Goal: Contribute content: Contribute content

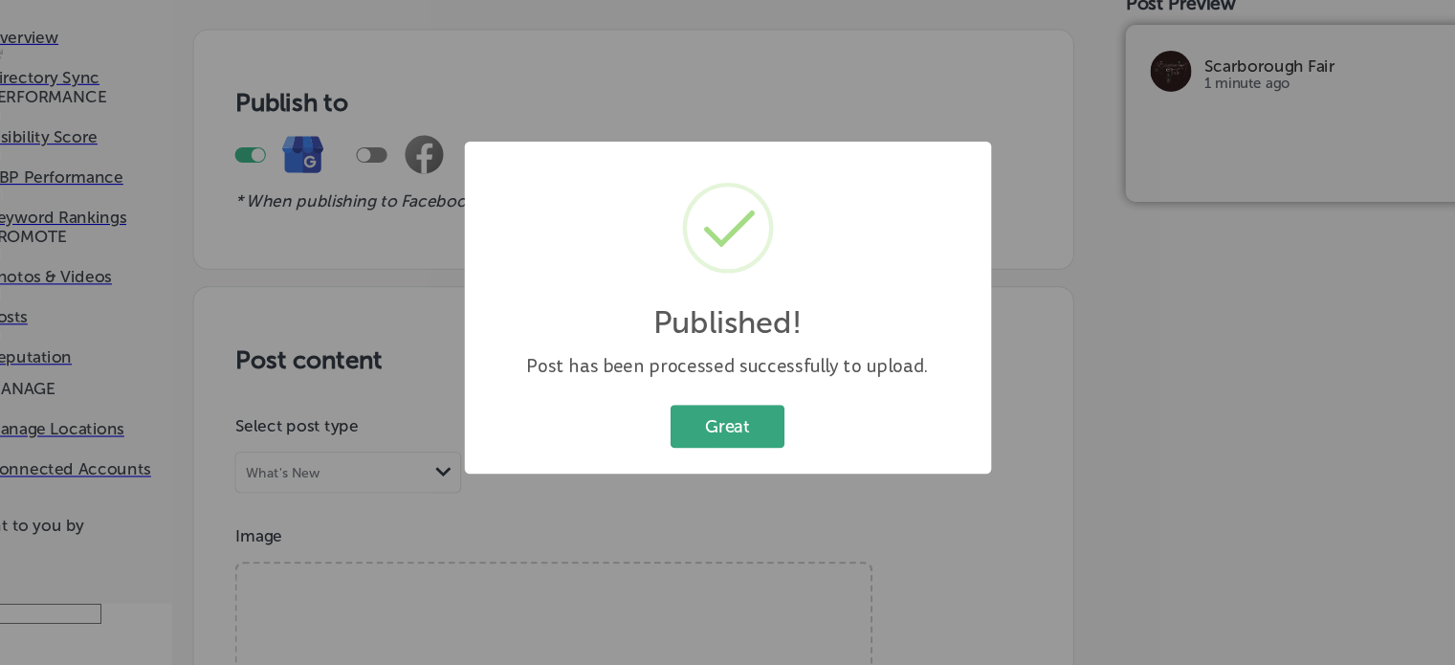
scroll to position [1395, 0]
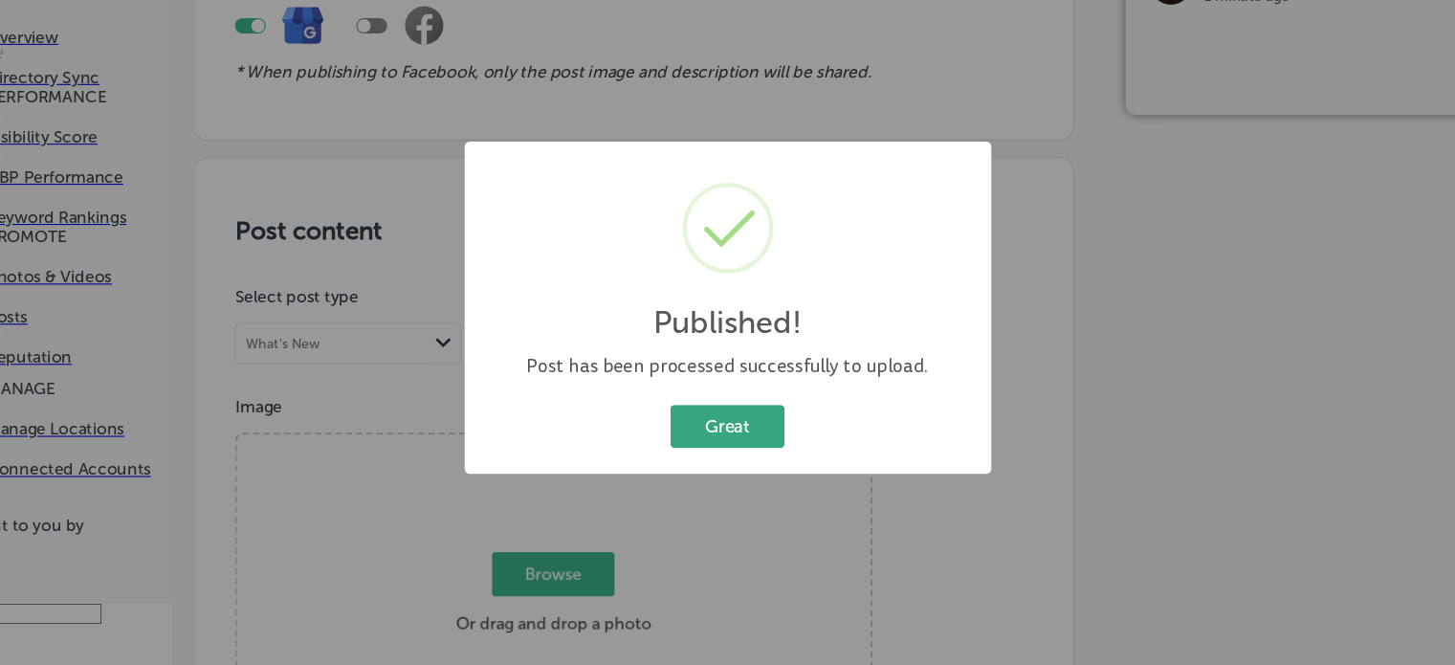
click at [733, 431] on button "Great" at bounding box center [727, 442] width 106 height 39
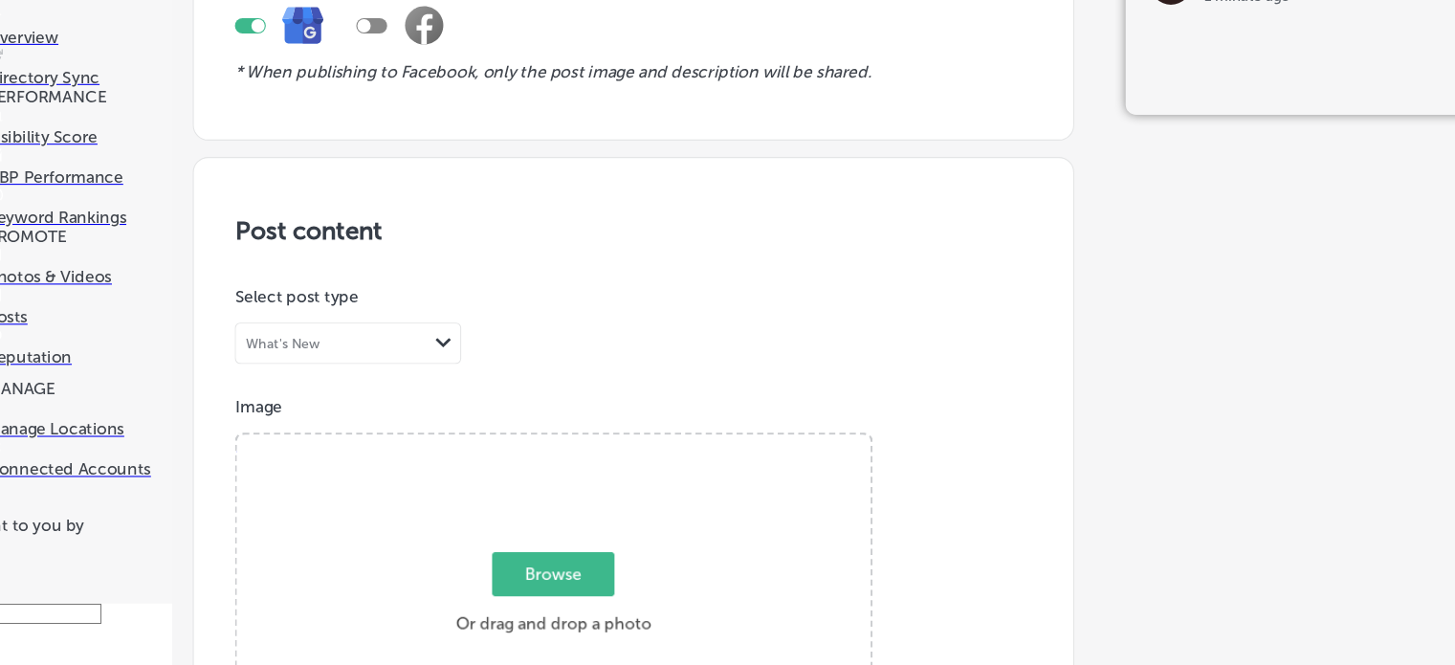
scroll to position [483, 0]
click at [578, 559] on span "Browse" at bounding box center [565, 579] width 114 height 41
click at [578, 450] on input "Browse Or drag and drop a photo" at bounding box center [565, 453] width 589 height 6
type input "C:\fakepath\True Viggo Top 1489 by [PERSON_NAME].png"
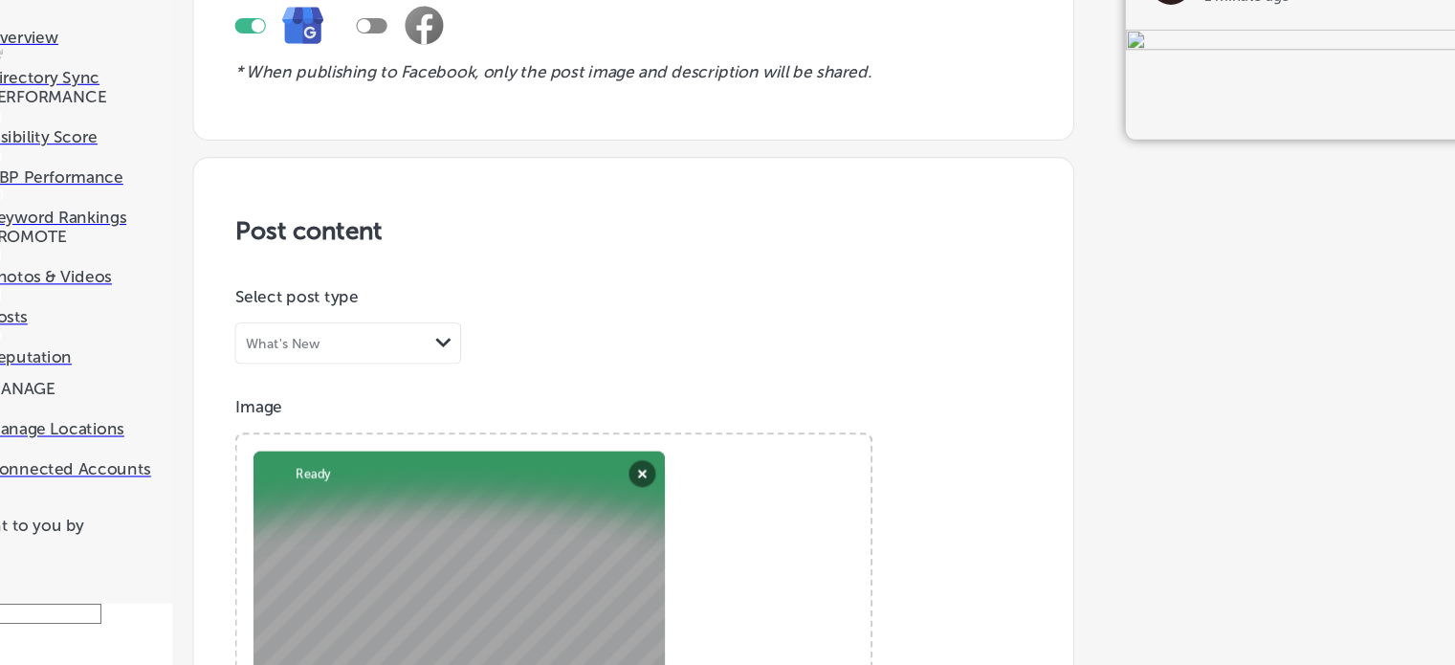
paste textarea "True Viggo Top 1489 by [PERSON_NAME]"
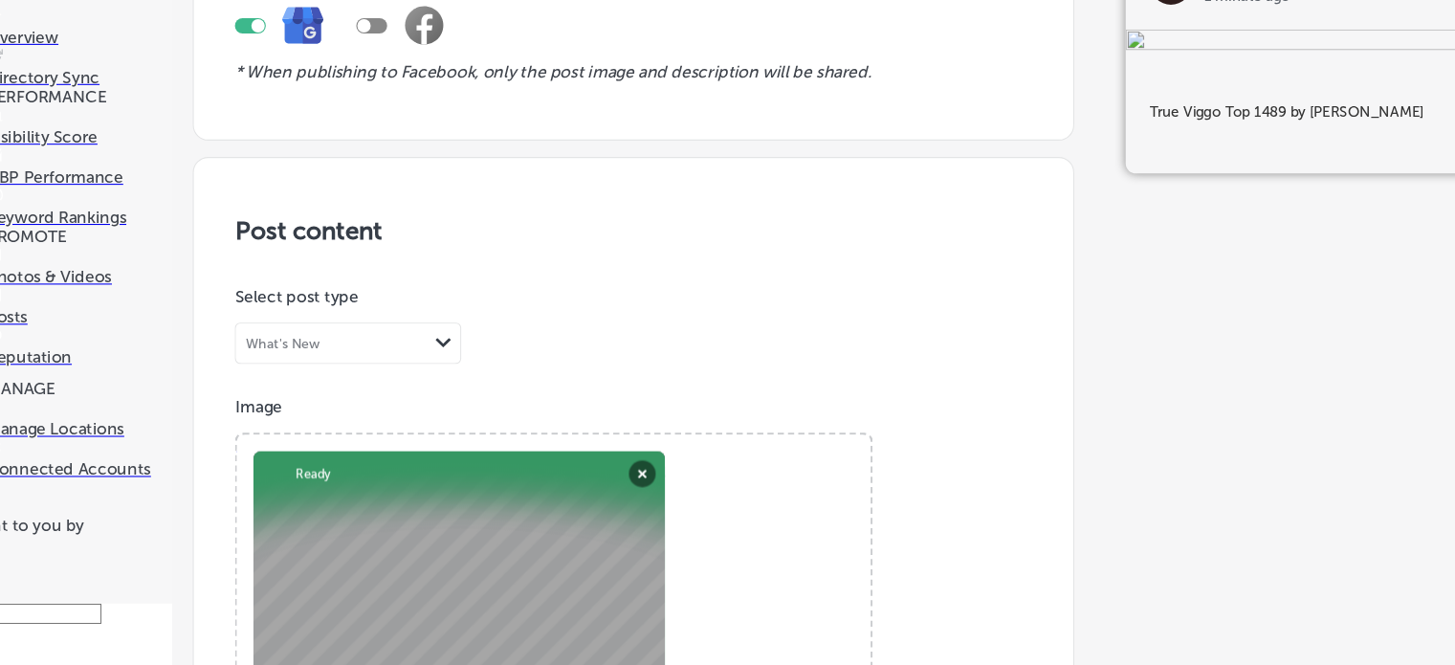
scroll to position [928, 0]
type textarea "True Viggo Top 1489 by [PERSON_NAME]"
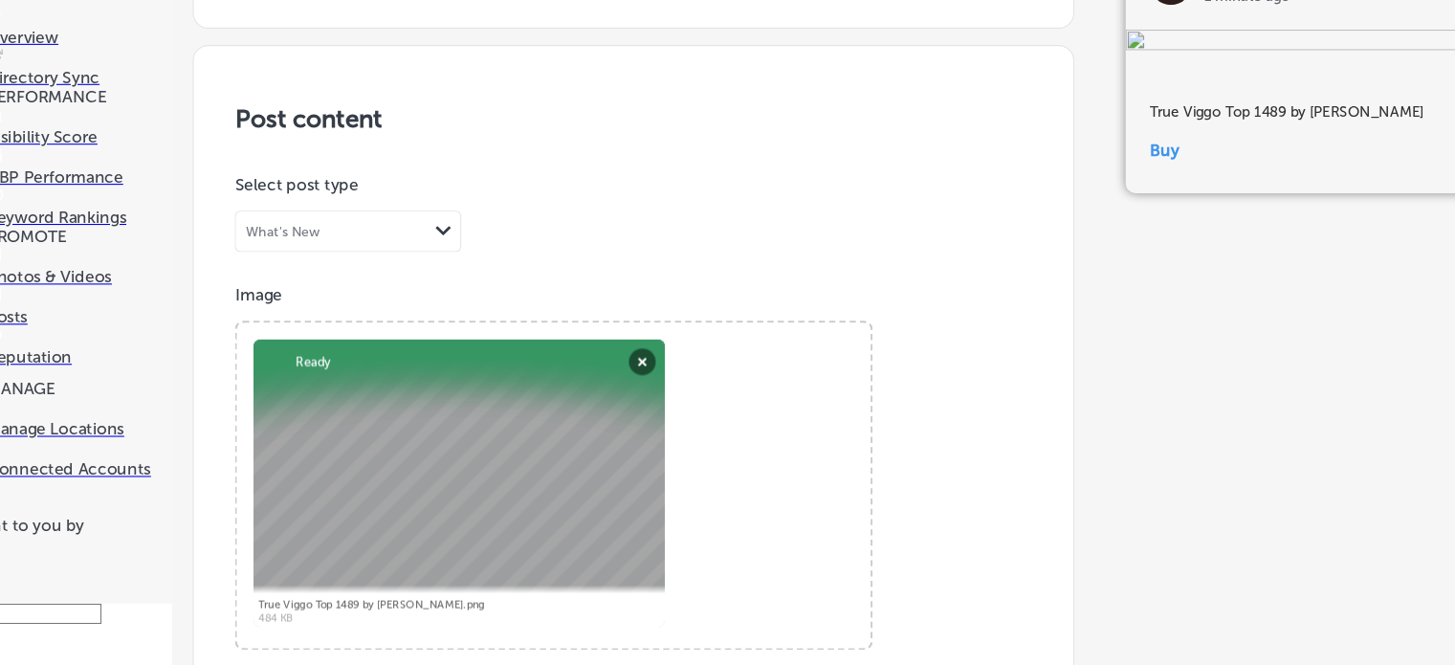
paste input "[URL][DOMAIN_NAME]"
type input "[URL][DOMAIN_NAME]"
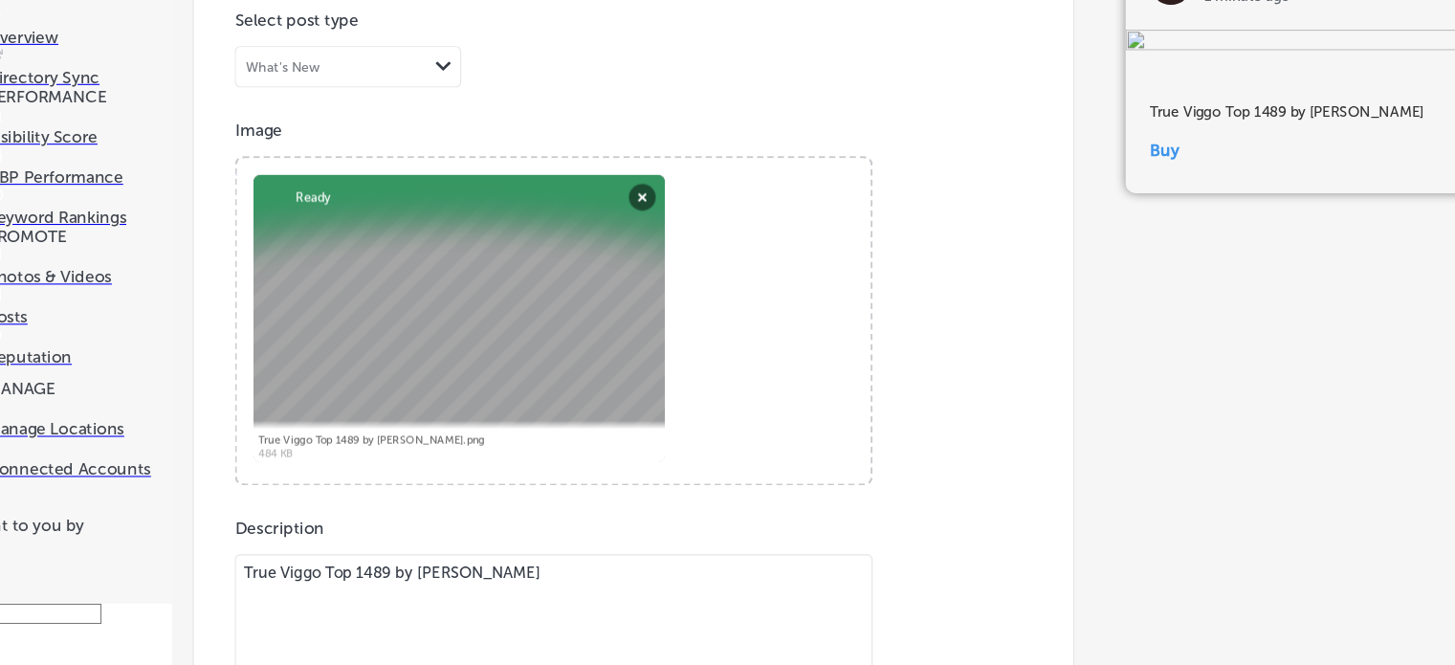
scroll to position [1538, 0]
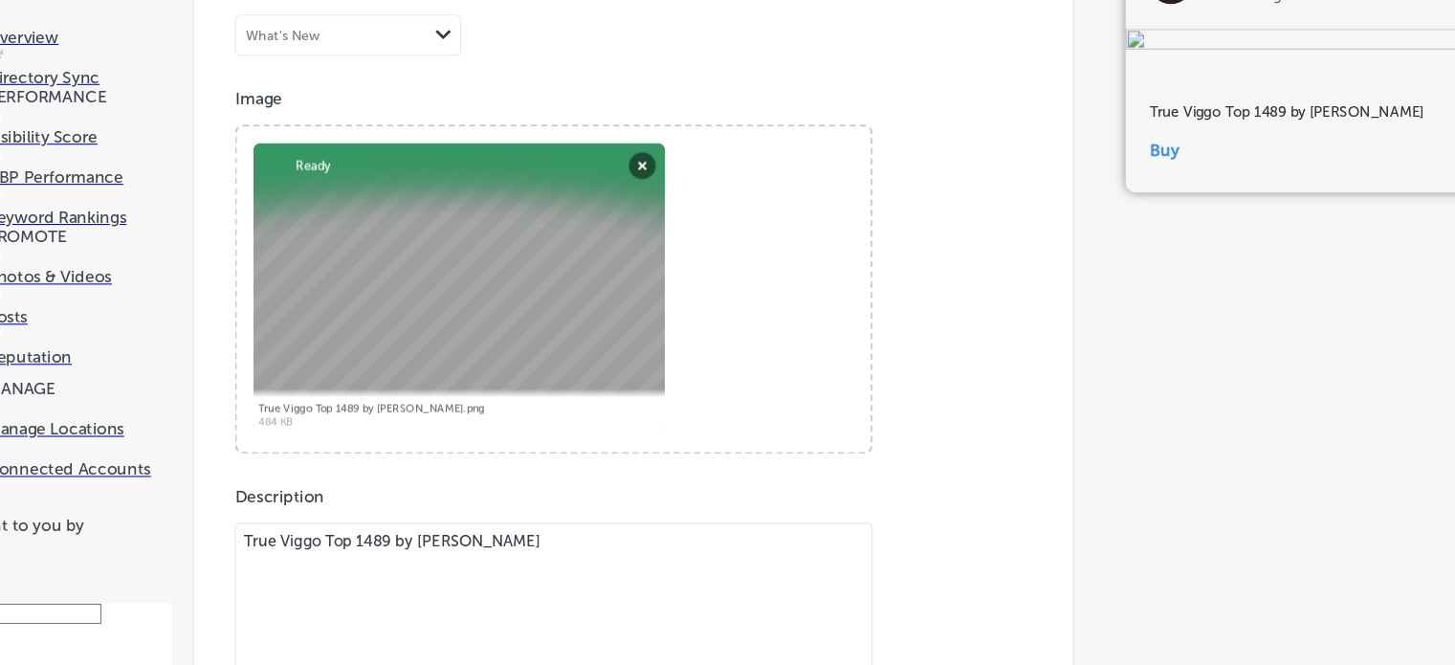
scroll to position [1395, 0]
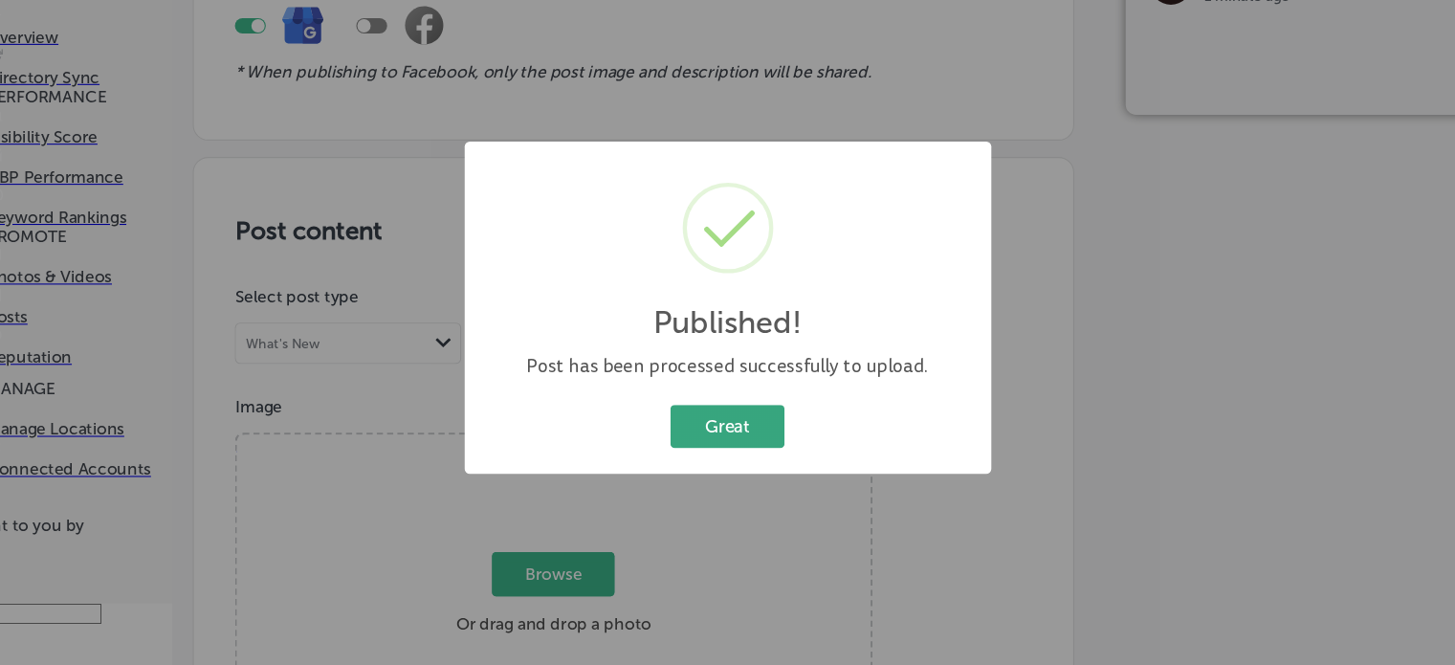
click at [747, 446] on button "Great" at bounding box center [727, 442] width 106 height 39
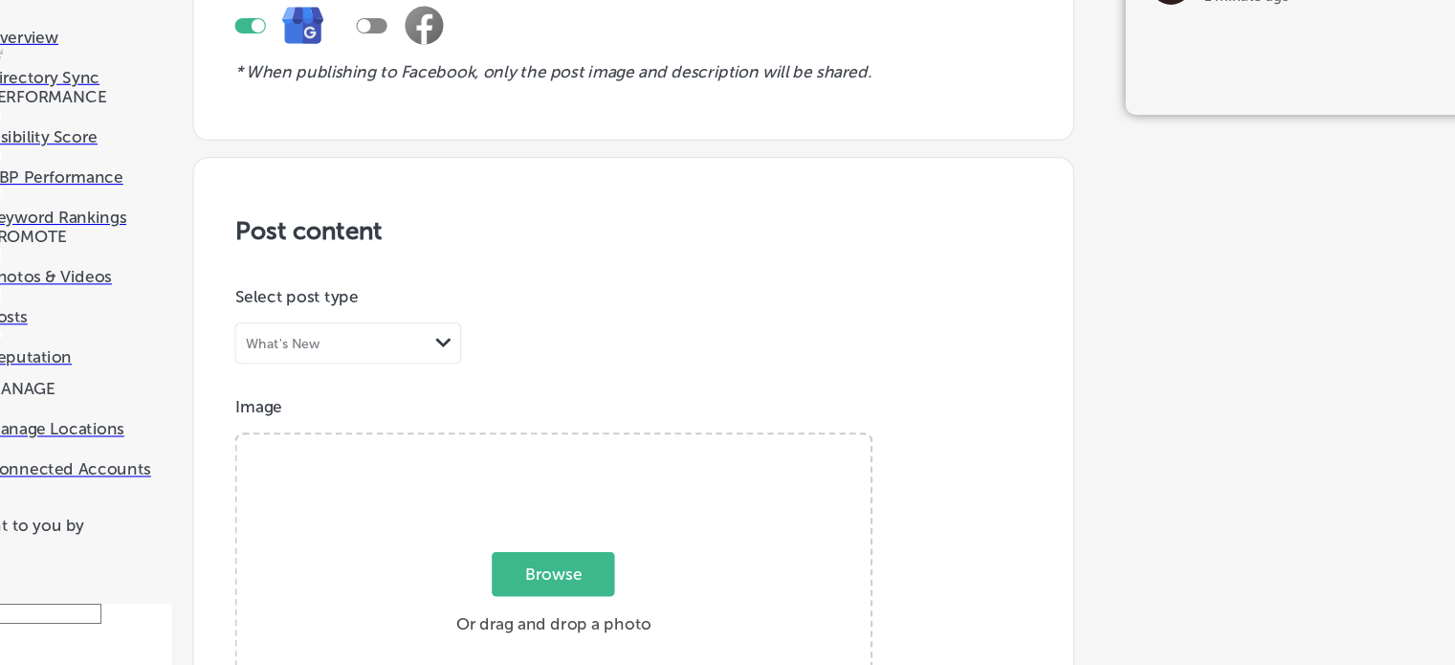
click at [1279, 109] on div at bounding box center [1266, 113] width 339 height 79
click at [571, 559] on span "Browse" at bounding box center [565, 579] width 114 height 41
click at [571, 450] on input "Browse Or drag and drop a photo" at bounding box center [565, 453] width 589 height 6
type input "C:\fakepath\Ozzy Eyelet Skirt 244 by Magnolia Pearl .png"
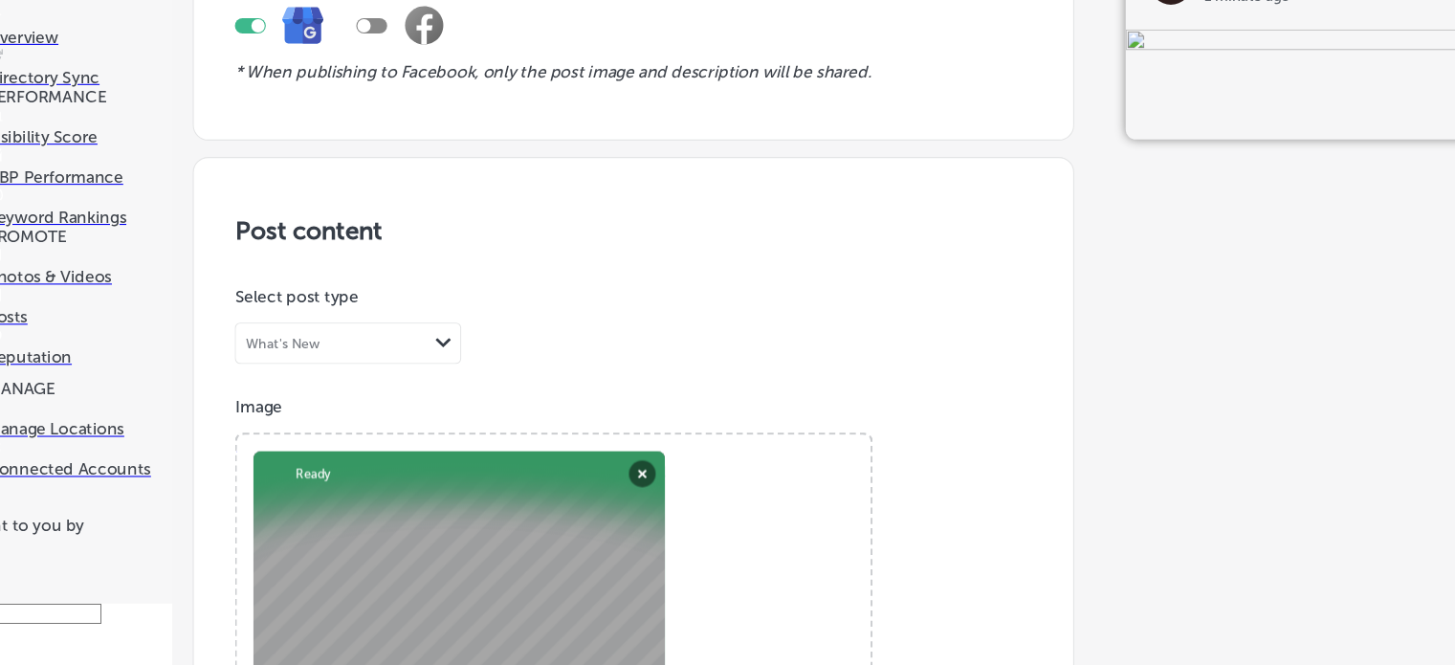
scroll to position [914, 0]
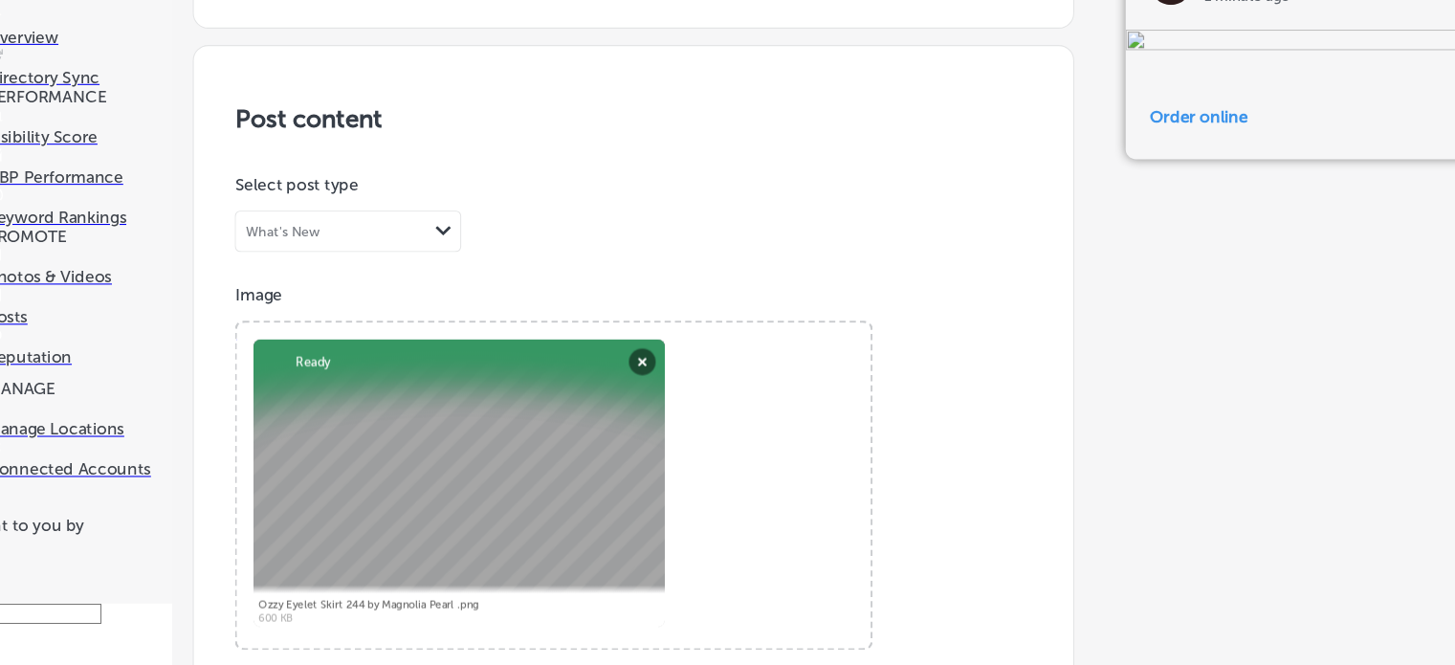
paste input "[URL][DOMAIN_NAME]"
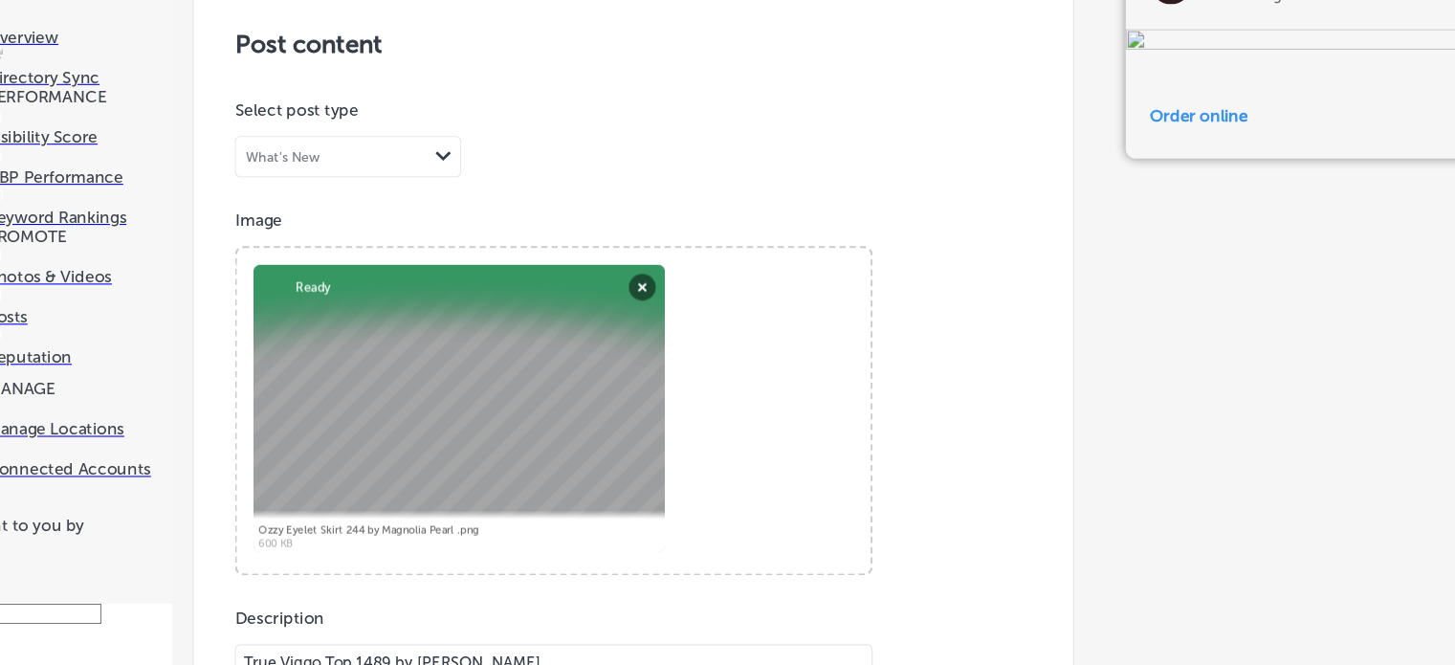
type input "[URL][DOMAIN_NAME]"
paste textarea "Ozzy Eyelet Skirt 244 by Magnolia Pearl"
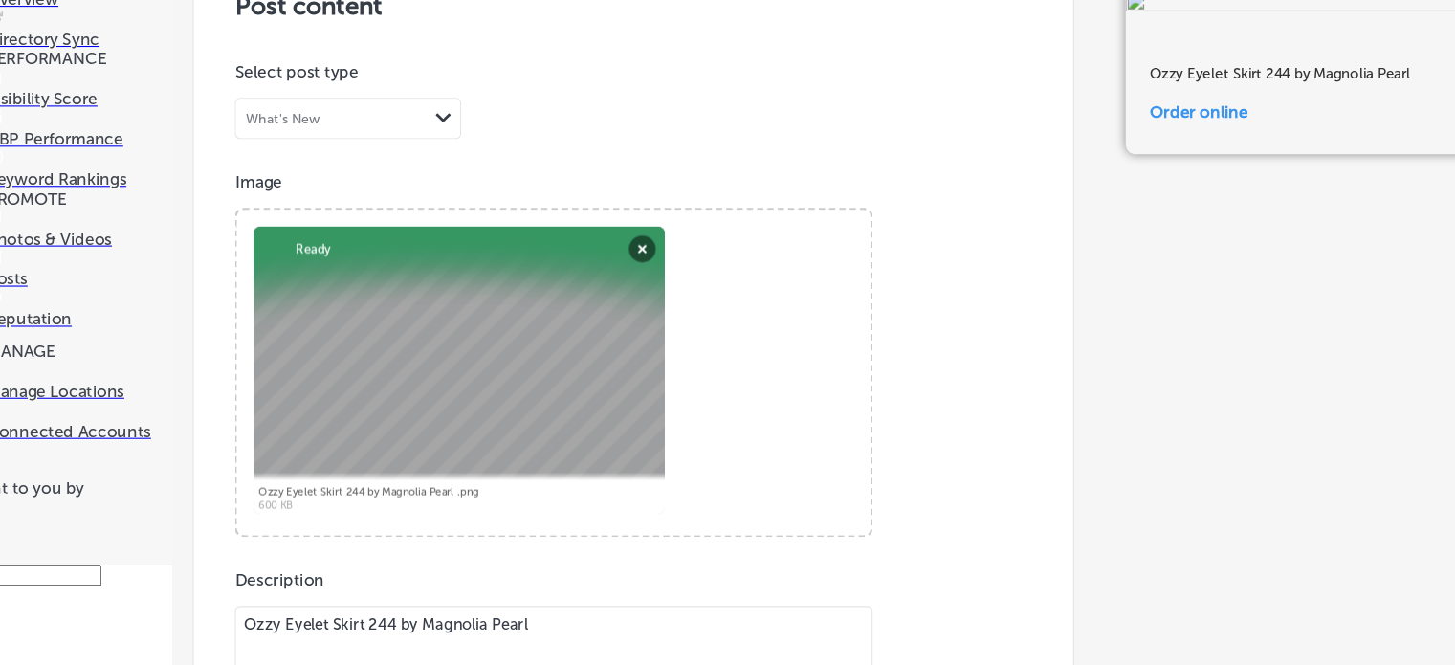
scroll to position [1455, 0]
type textarea "Ozzy Eyelet Skirt 244 by Magnolia Pearl"
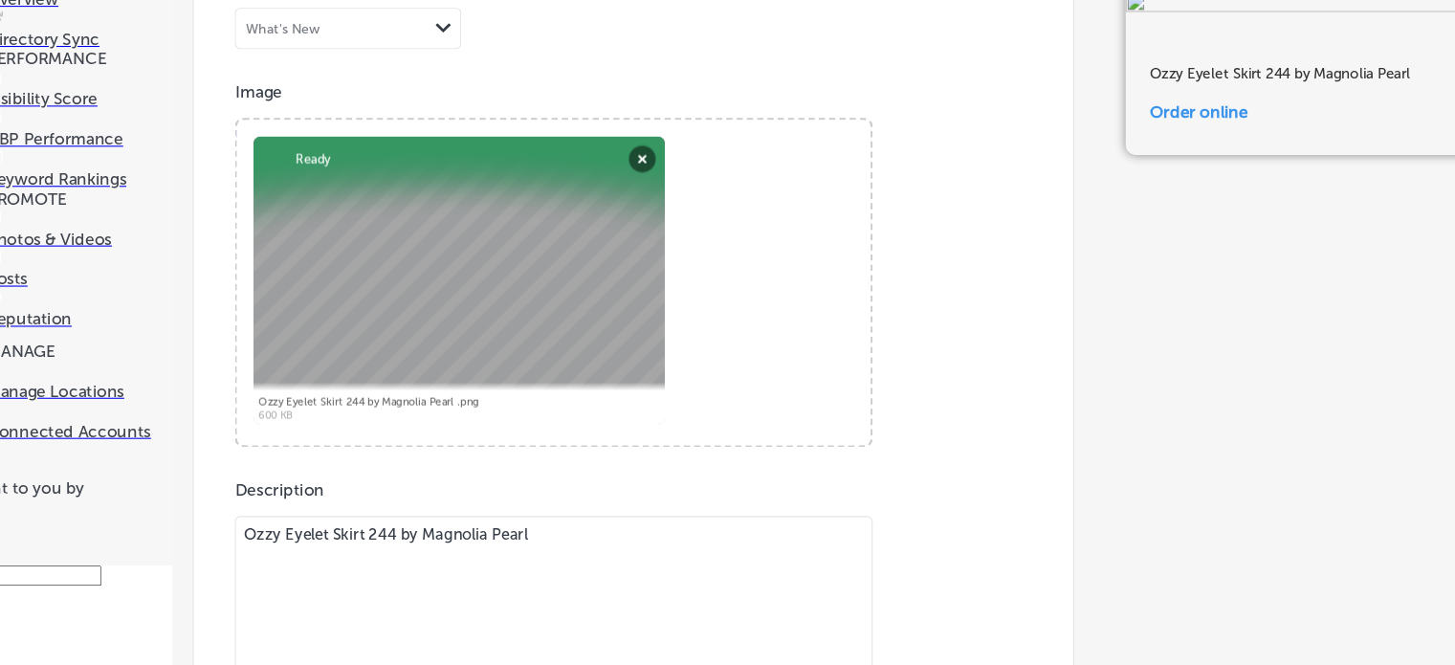
scroll to position [1501, 0]
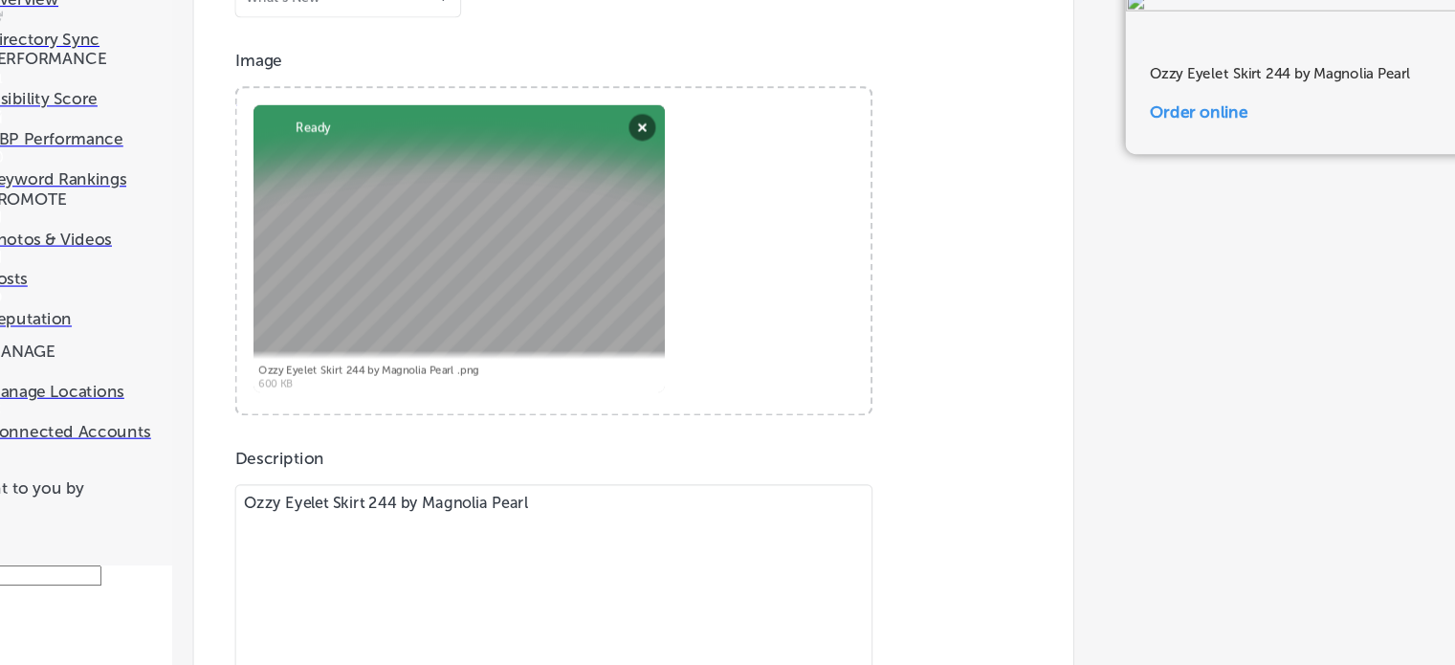
scroll to position [1395, 0]
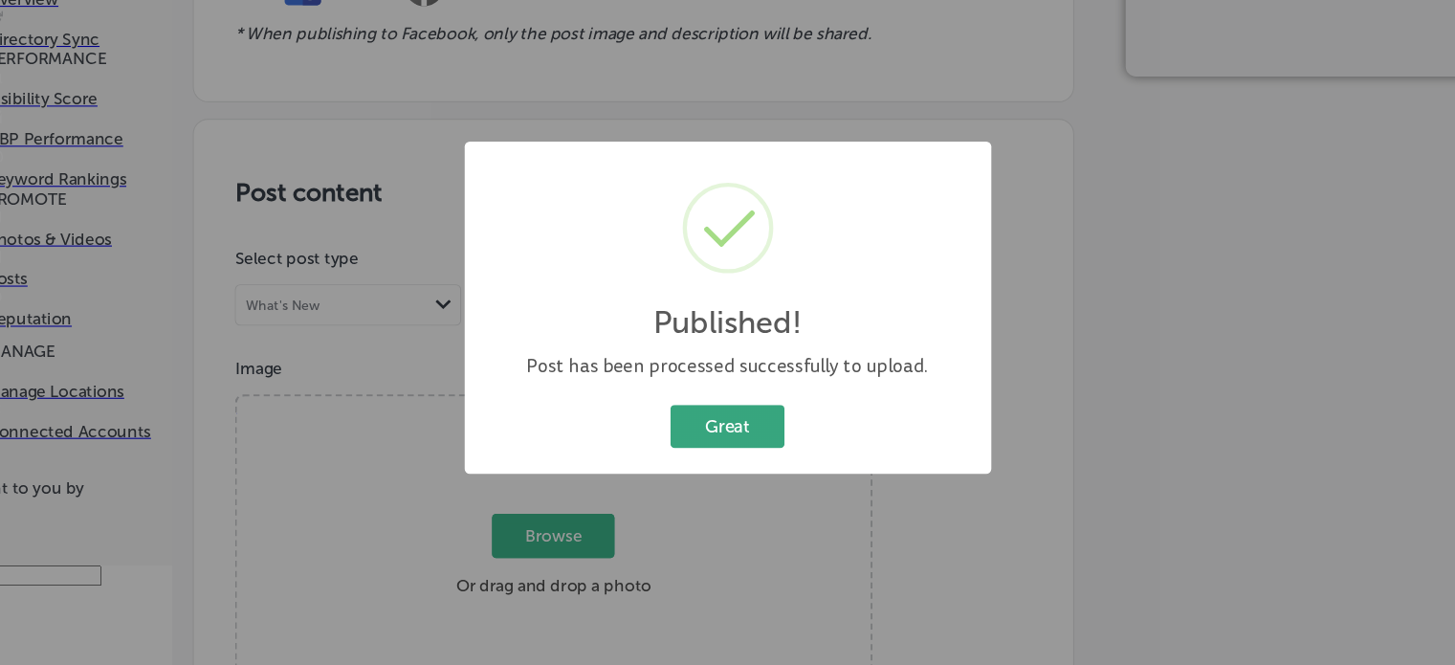
click at [735, 449] on button "Great" at bounding box center [727, 442] width 106 height 39
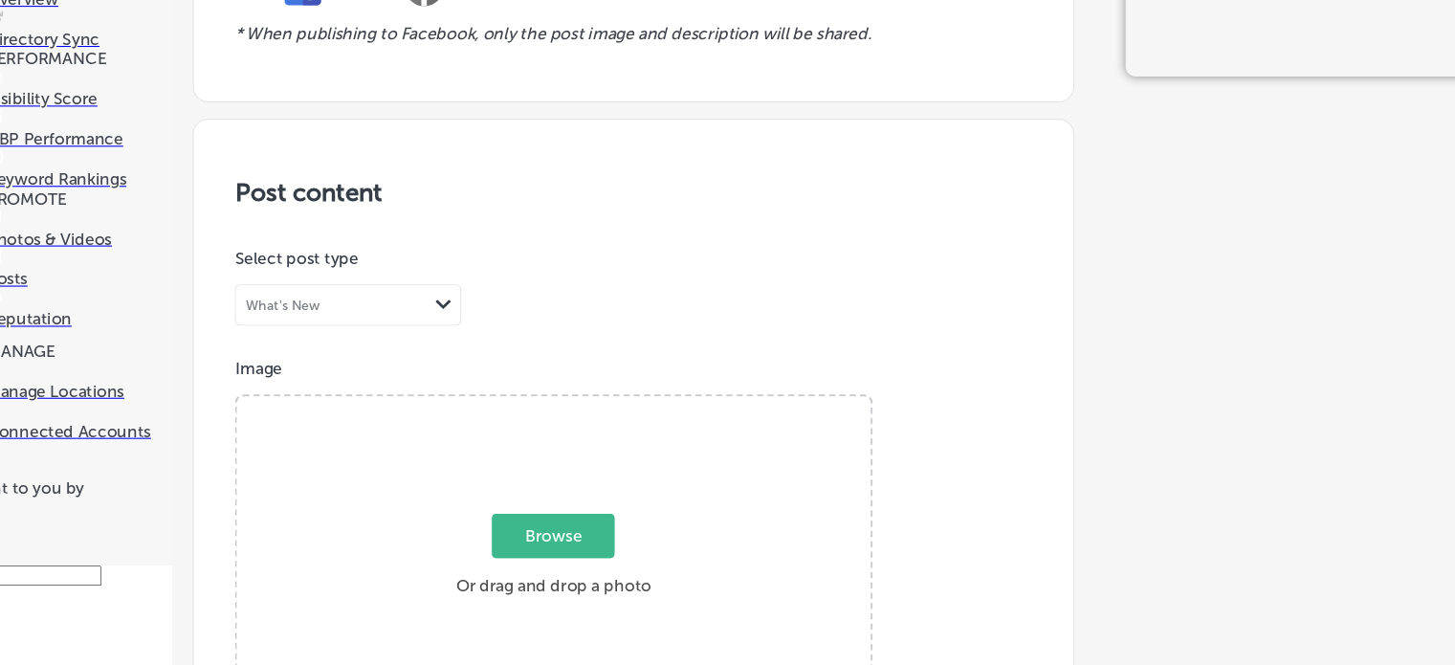
click at [572, 524] on span "Browse" at bounding box center [565, 544] width 114 height 41
click at [572, 421] on input "Browse Or drag and drop a photo" at bounding box center [565, 418] width 589 height 6
type input "C:\fakepath\Pop Rocks Harlequin Socks 201 by MP.png"
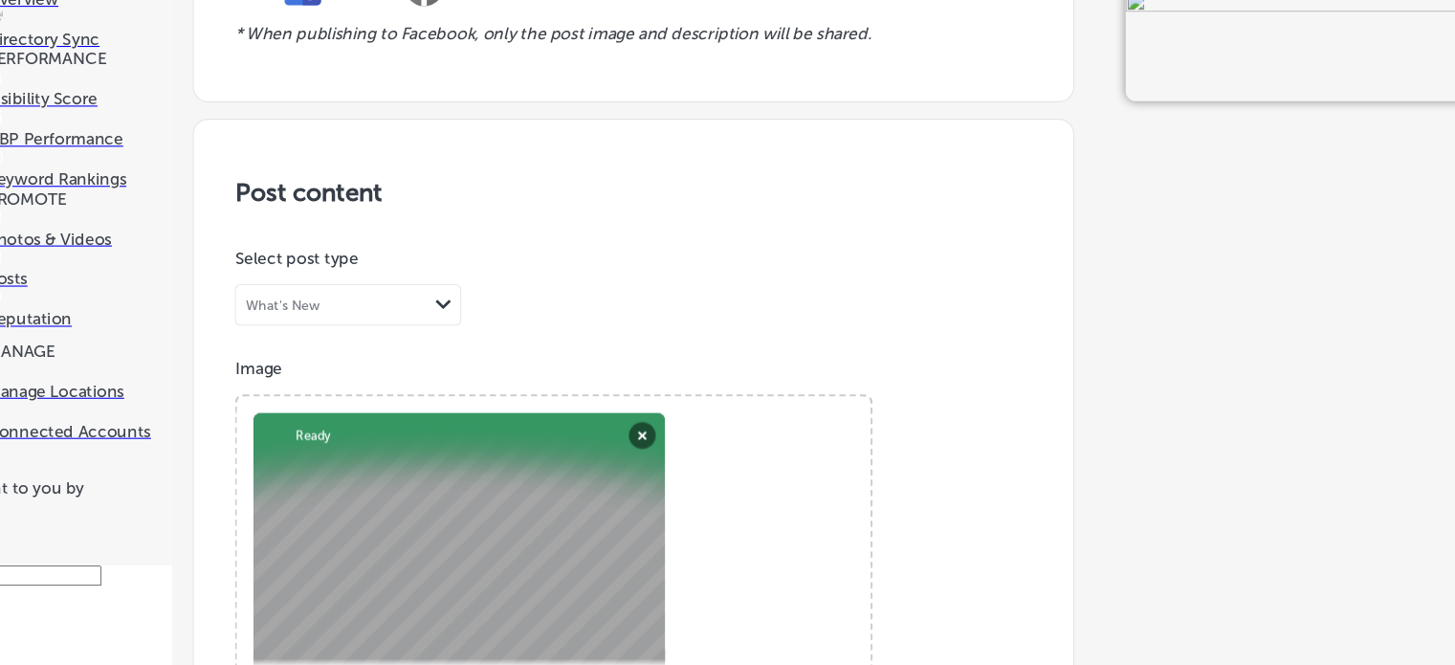
scroll to position [637, 0]
paste textarea "Pop Rocks Harlequin Socks 201 by MP"
type textarea "Pop Rocks Harlequin Socks 201 by MP"
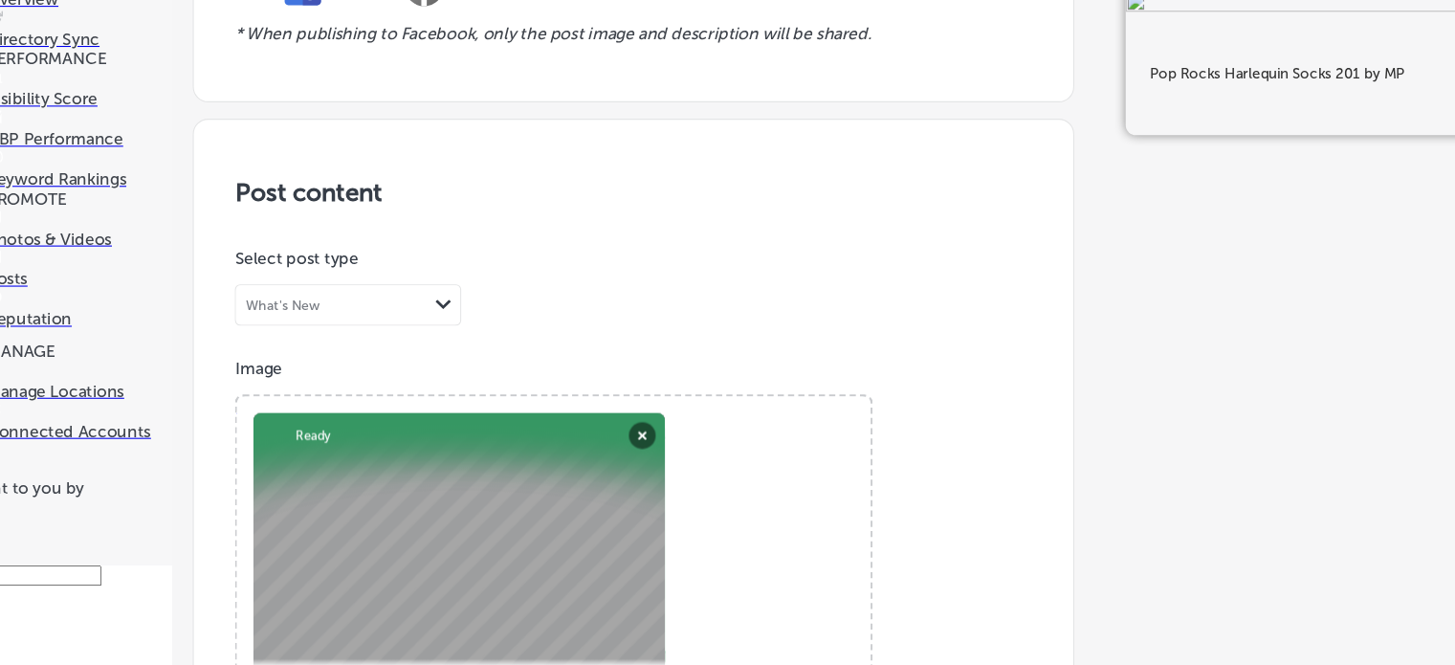
scroll to position [913, 0]
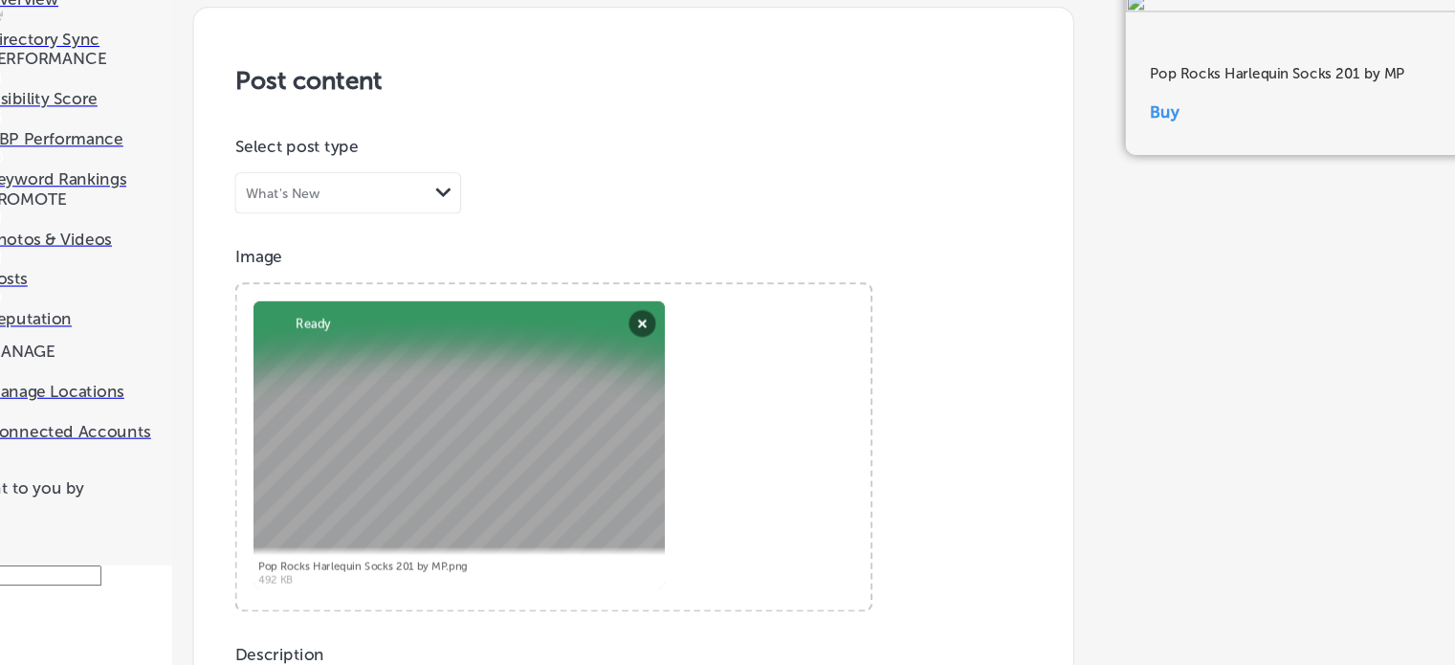
paste input "[URL][DOMAIN_NAME]"
type input "[URL][DOMAIN_NAME]"
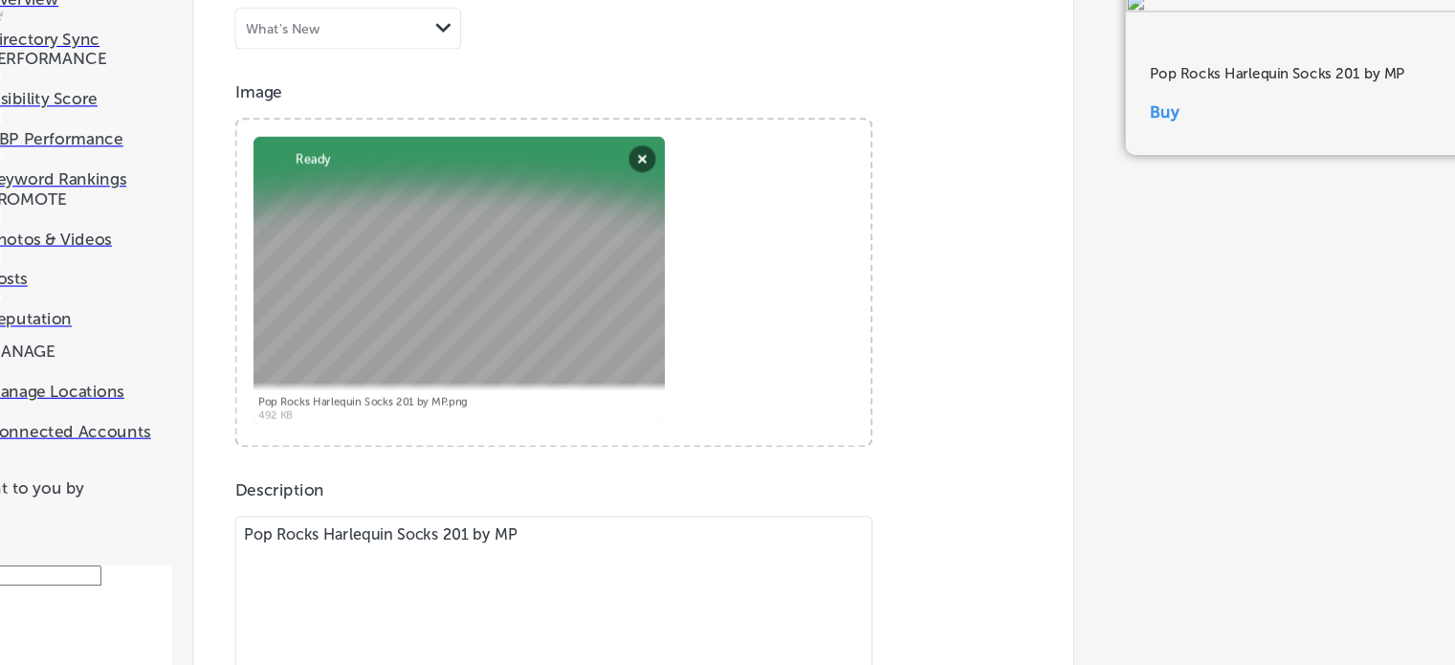
scroll to position [1501, 0]
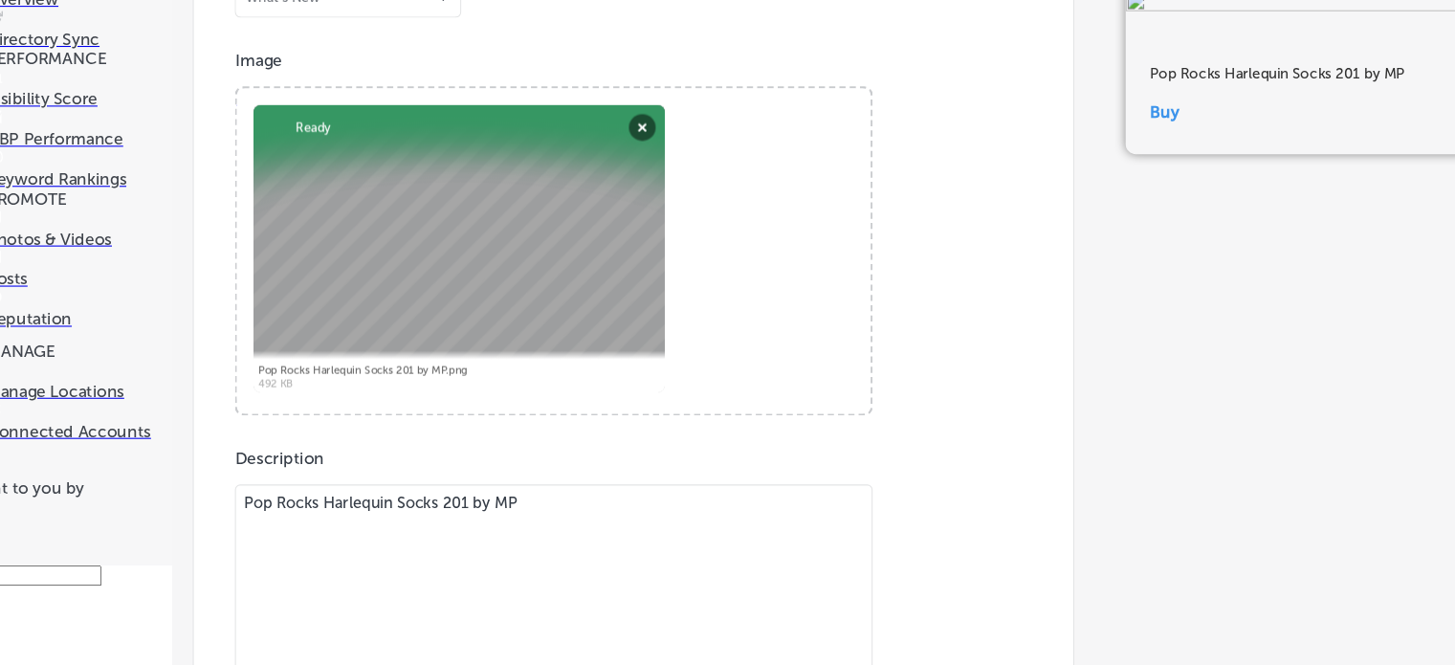
scroll to position [1395, 0]
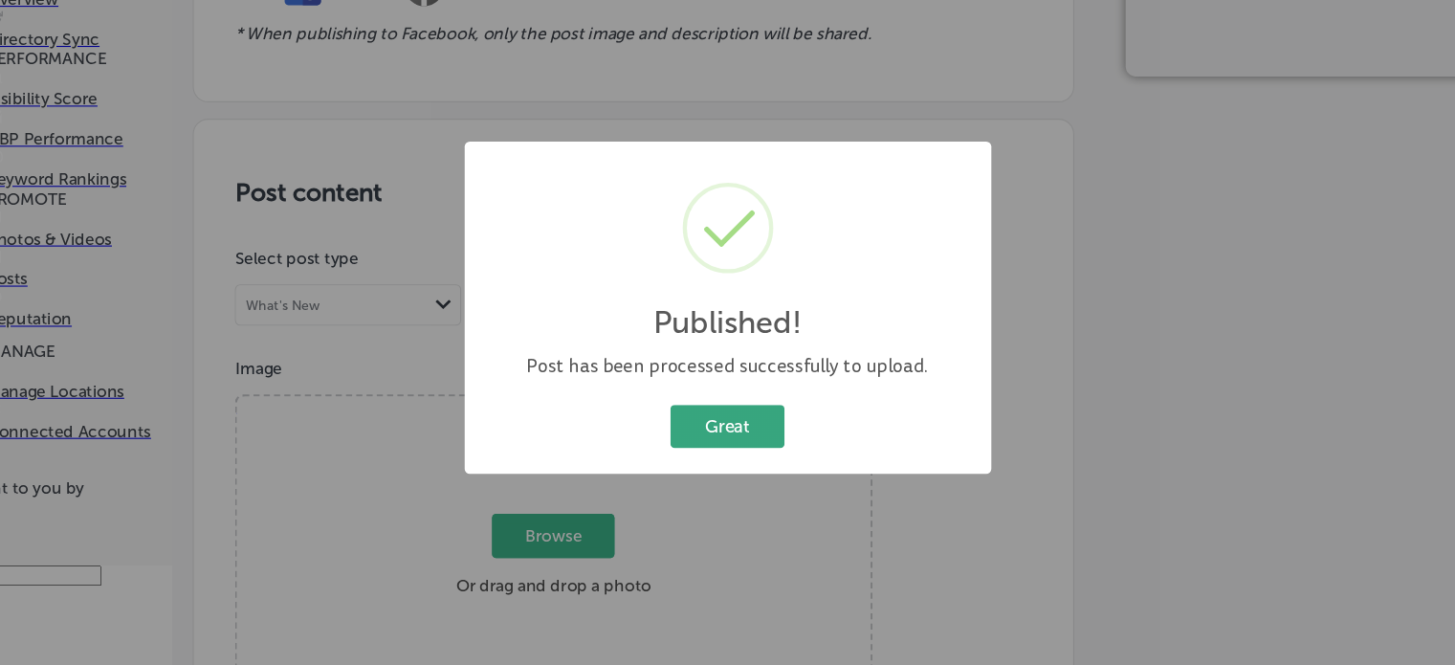
click at [736, 454] on button "Great" at bounding box center [727, 442] width 106 height 39
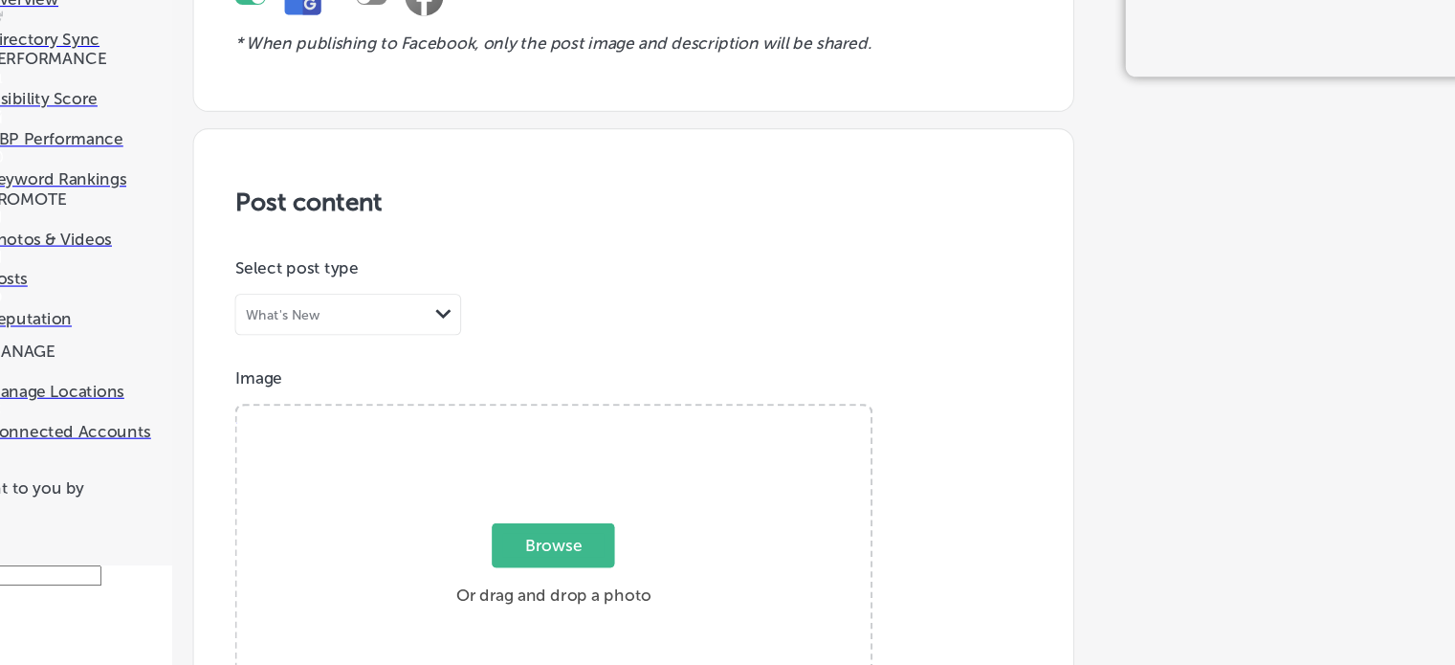
scroll to position [116, 0]
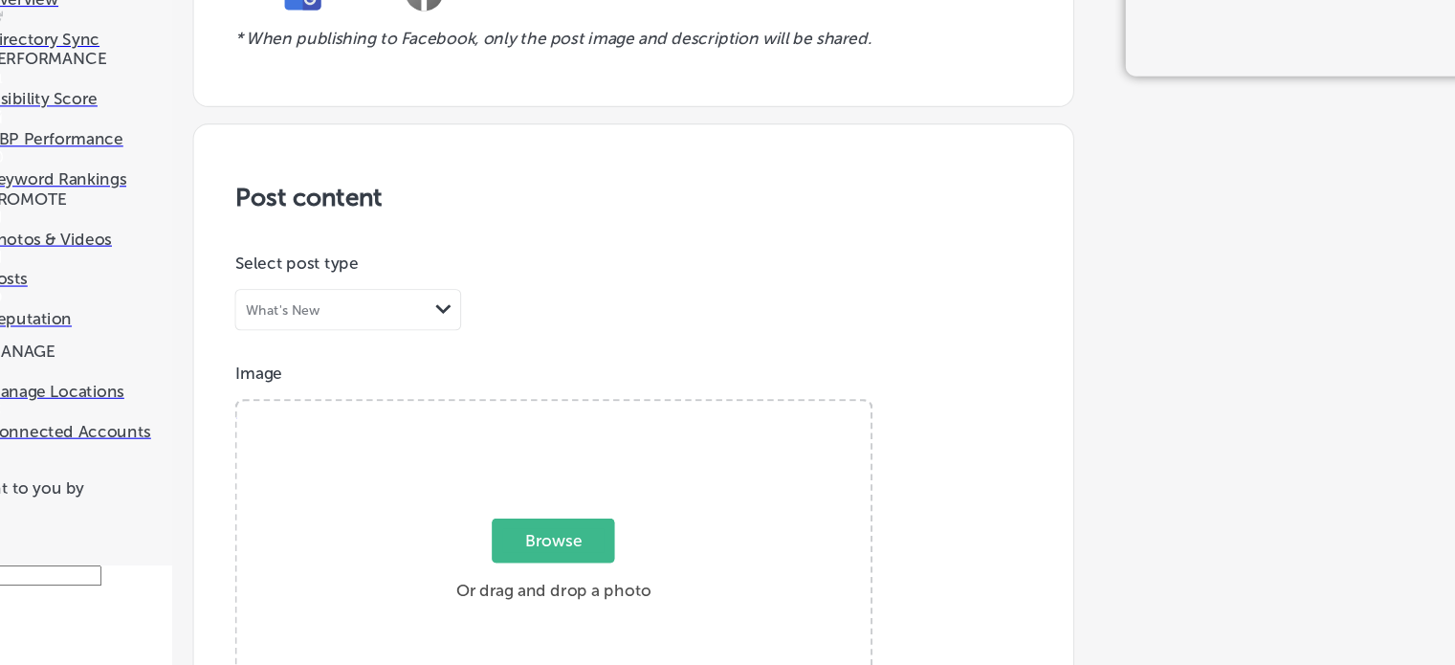
click at [568, 557] on span "Browse" at bounding box center [565, 549] width 114 height 41
click at [568, 426] on input "Browse Or drag and drop a photo" at bounding box center [565, 423] width 589 height 6
type input "C:\fakepath\Magnolia Pearl Dress 2027 Dreamer.png"
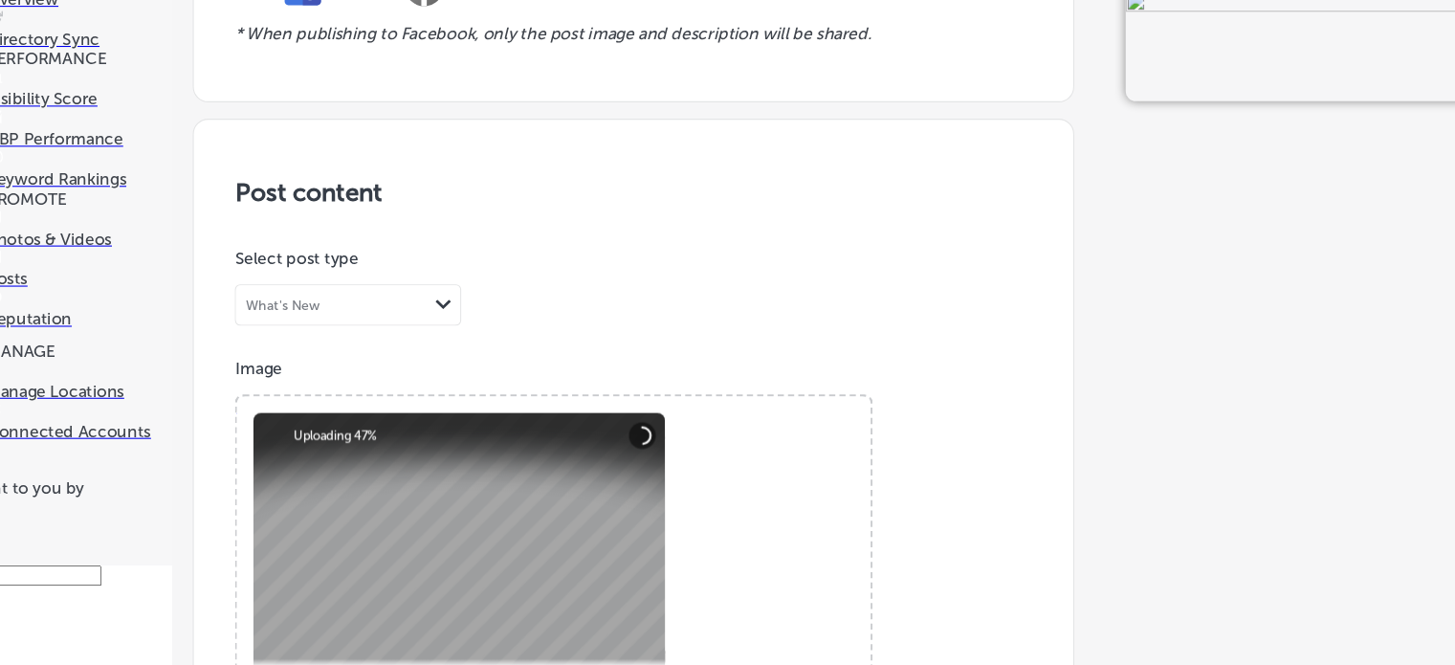
scroll to position [652, 0]
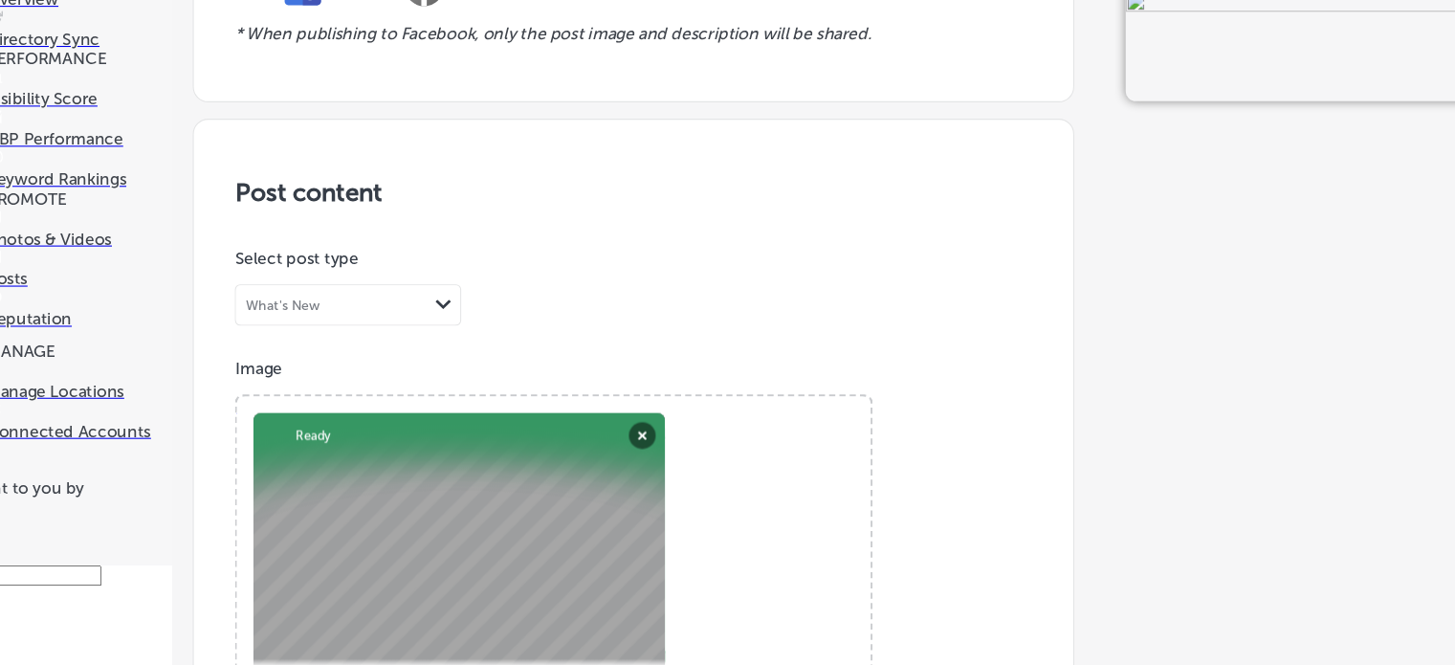
paste textarea "Magnolia Pearl Dress 2027 Dreamer"
type textarea "Magnolia Pearl Dress 2027 Dreamer"
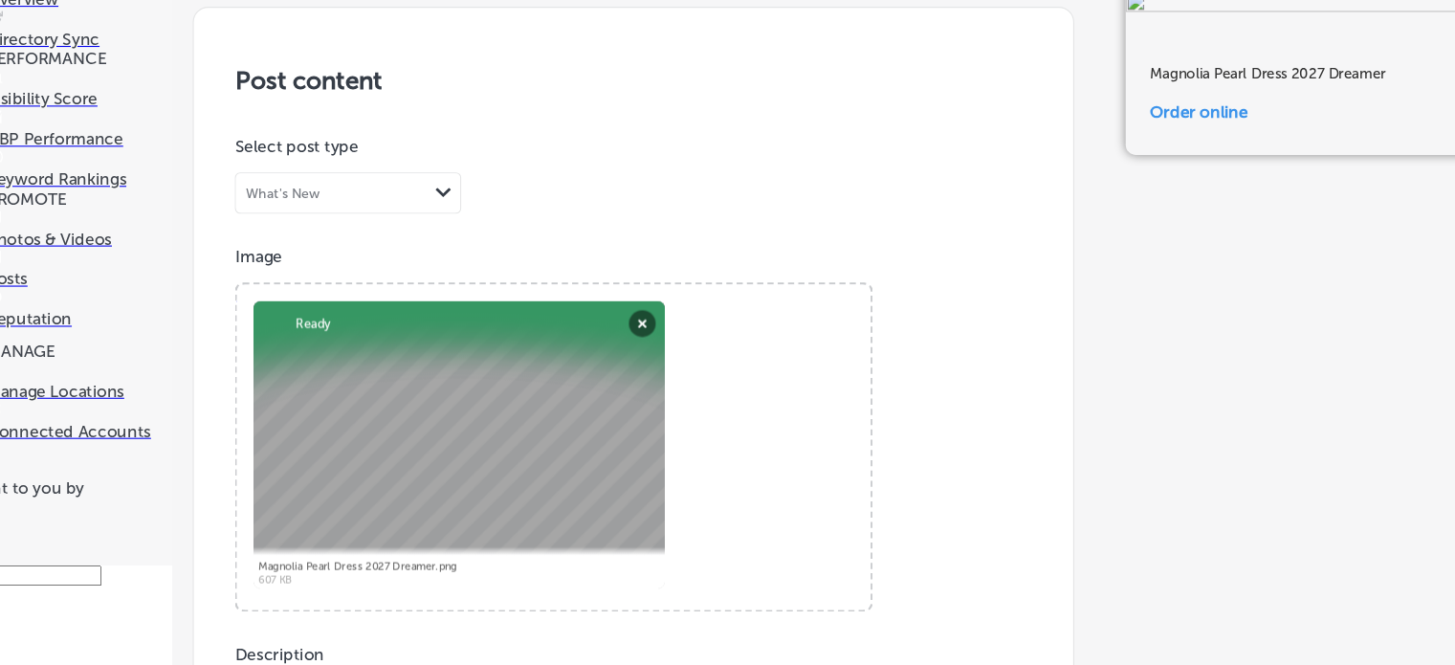
paste input "[URL][DOMAIN_NAME]"
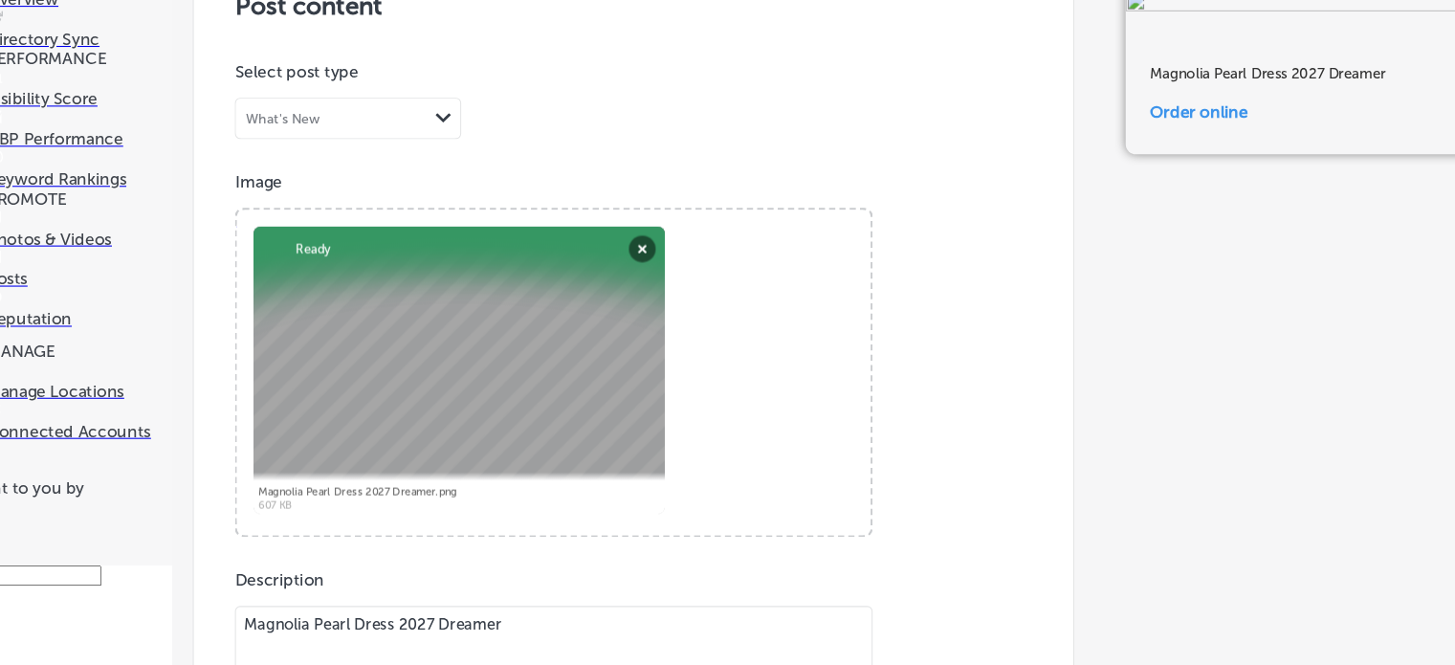
scroll to position [1430, 0]
type input "[URL][DOMAIN_NAME]"
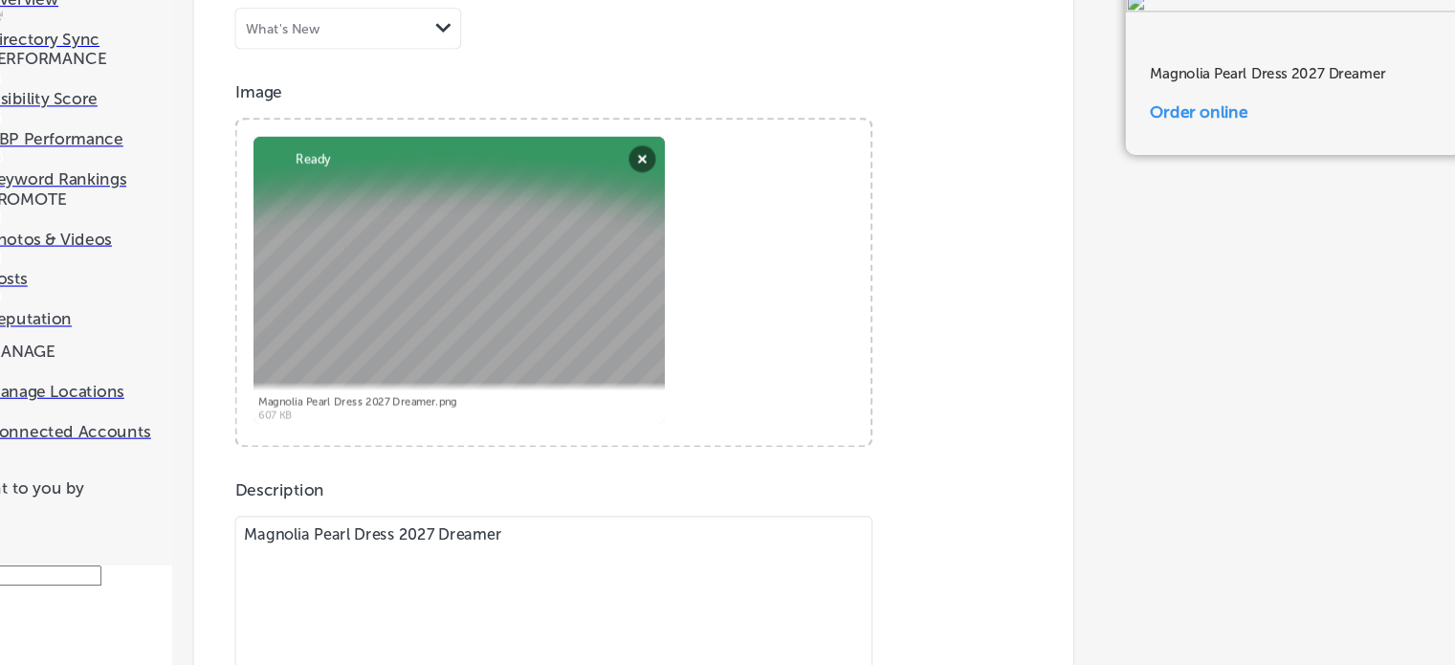
scroll to position [1501, 0]
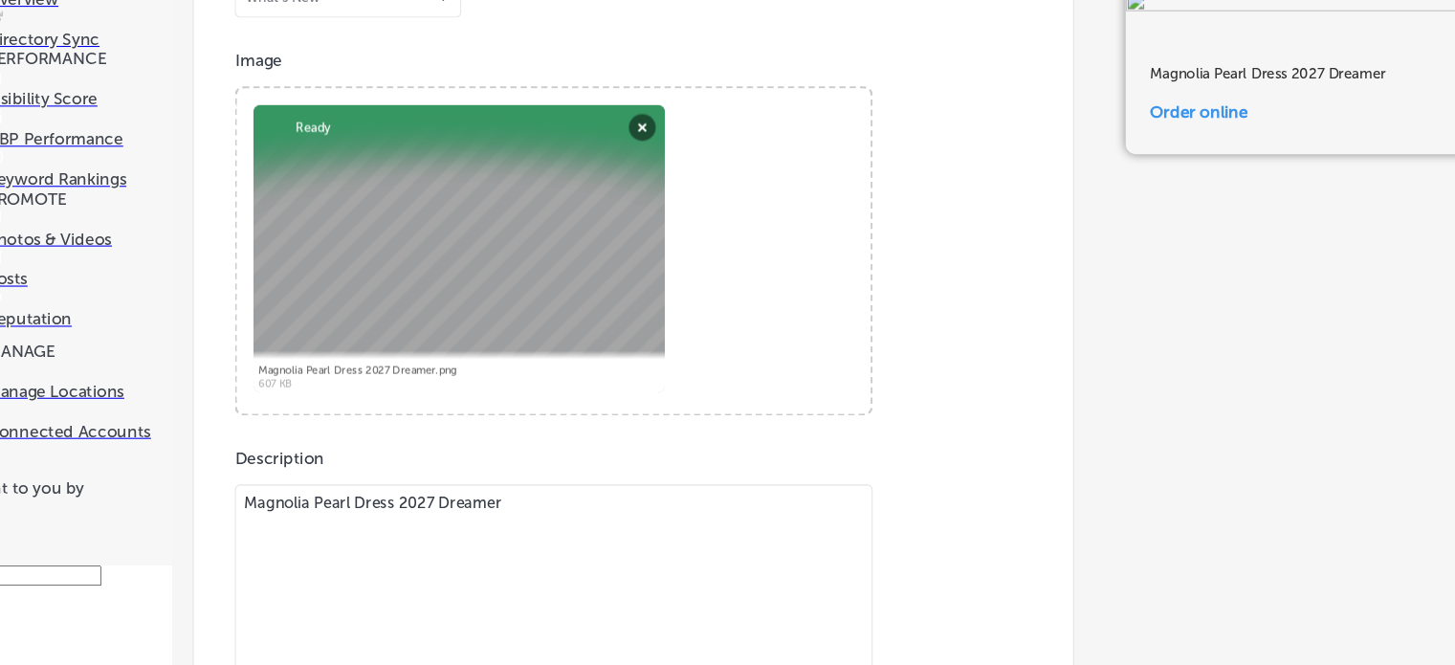
scroll to position [1395, 0]
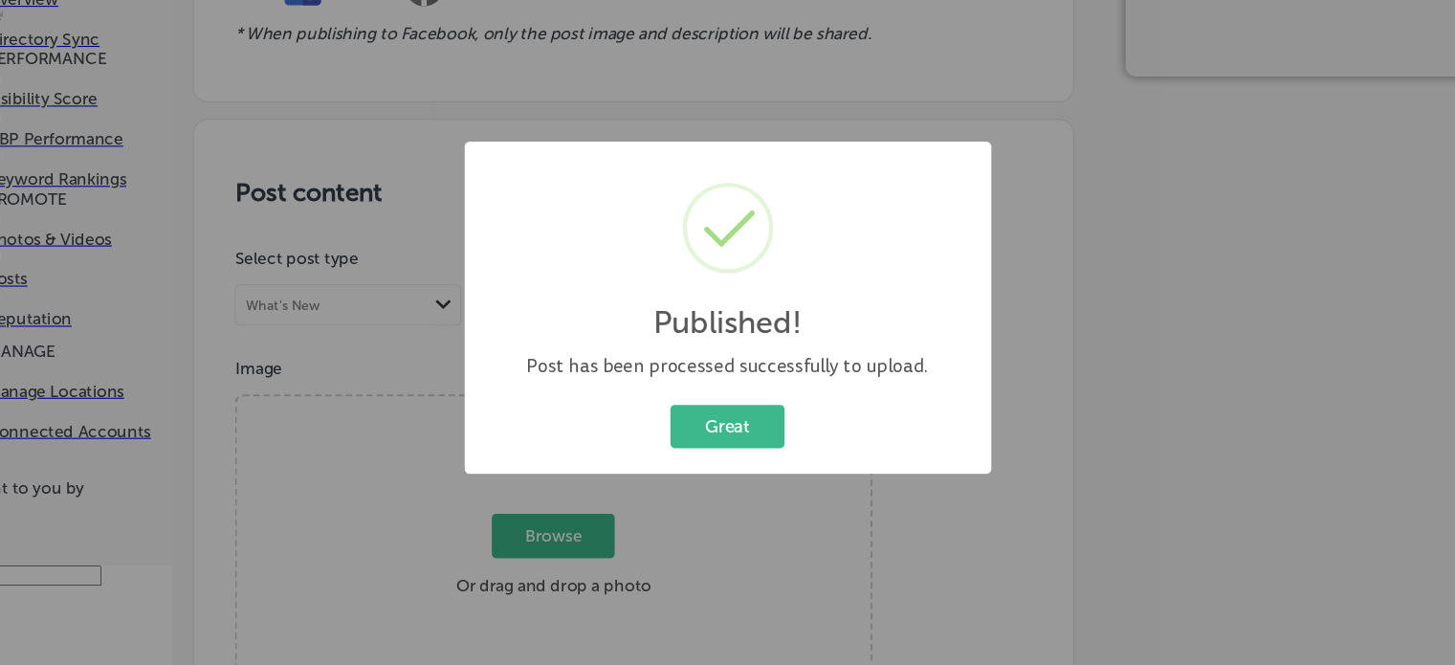
click at [1267, 87] on div "Published! × Post has been processed successfully to upload. Great Cancel" at bounding box center [727, 332] width 1455 height 665
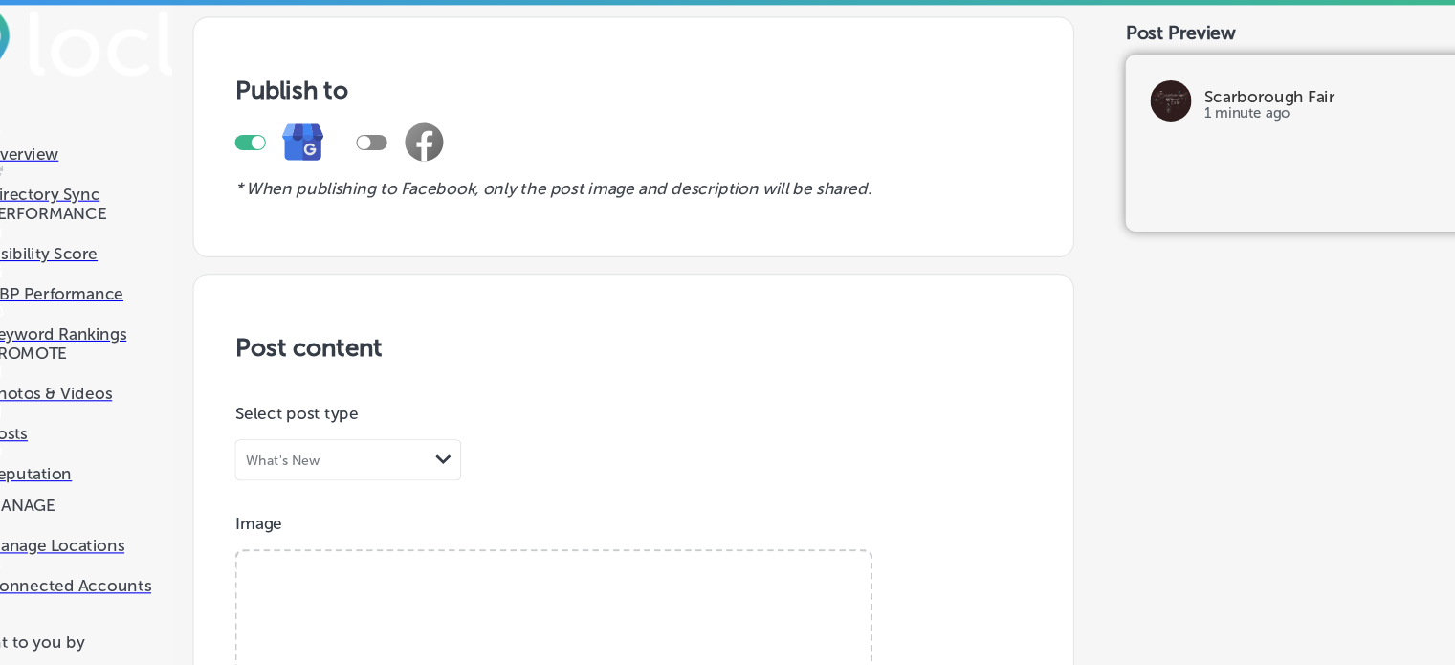
scroll to position [564, 0]
click at [594, 622] on span "Browse" at bounding box center [565, 642] width 114 height 41
click at [594, 513] on input "Browse Or drag and drop a photo" at bounding box center [565, 516] width 589 height 6
type input "C:\fakepath\Clover Dani Blues Pant 974 by MP.png"
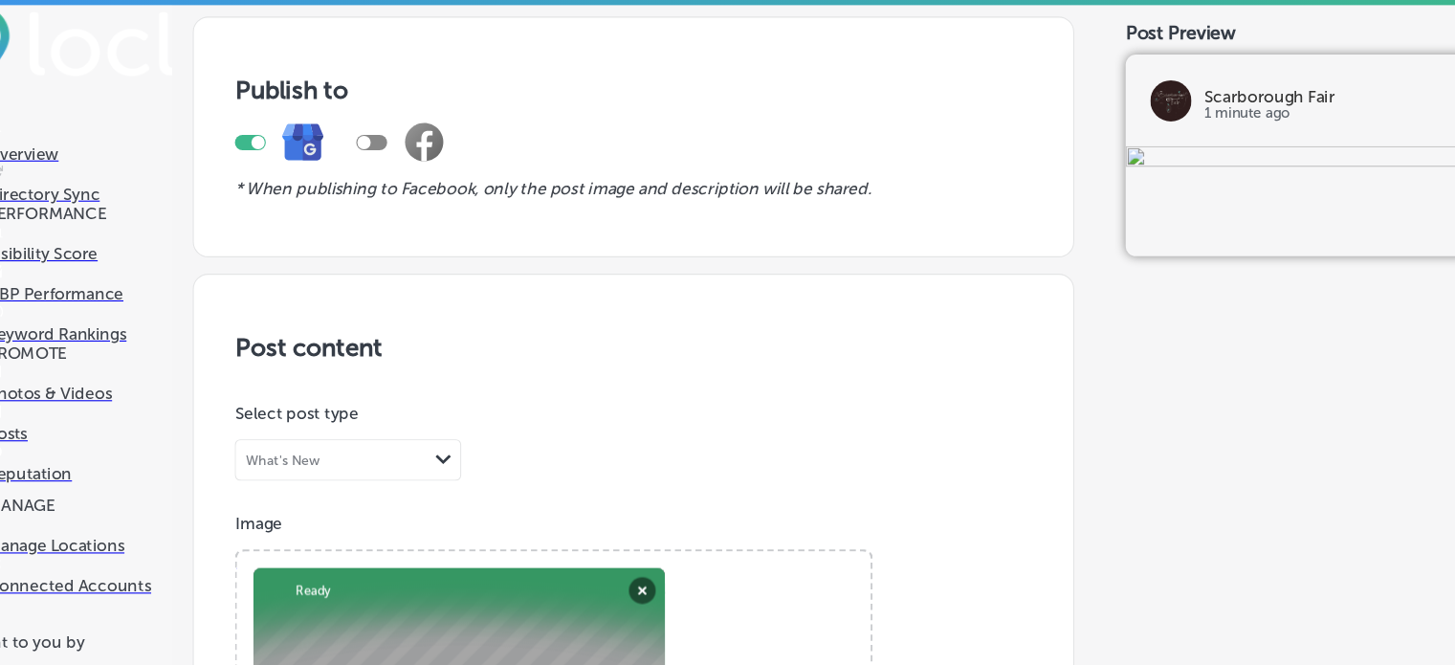
paste textarea "Clover Dani Blues Pant 974 by MP"
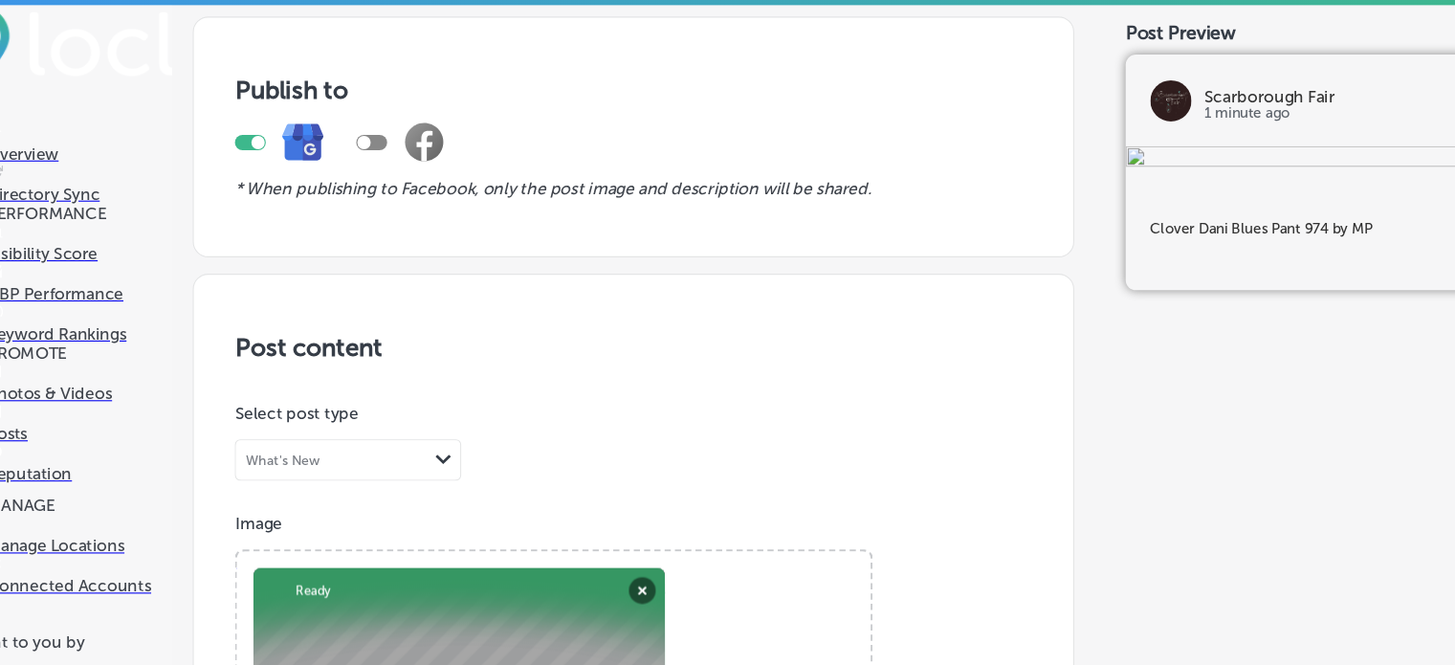
scroll to position [1073, 0]
type textarea "Clover Dani Blues Pant 974 by MP"
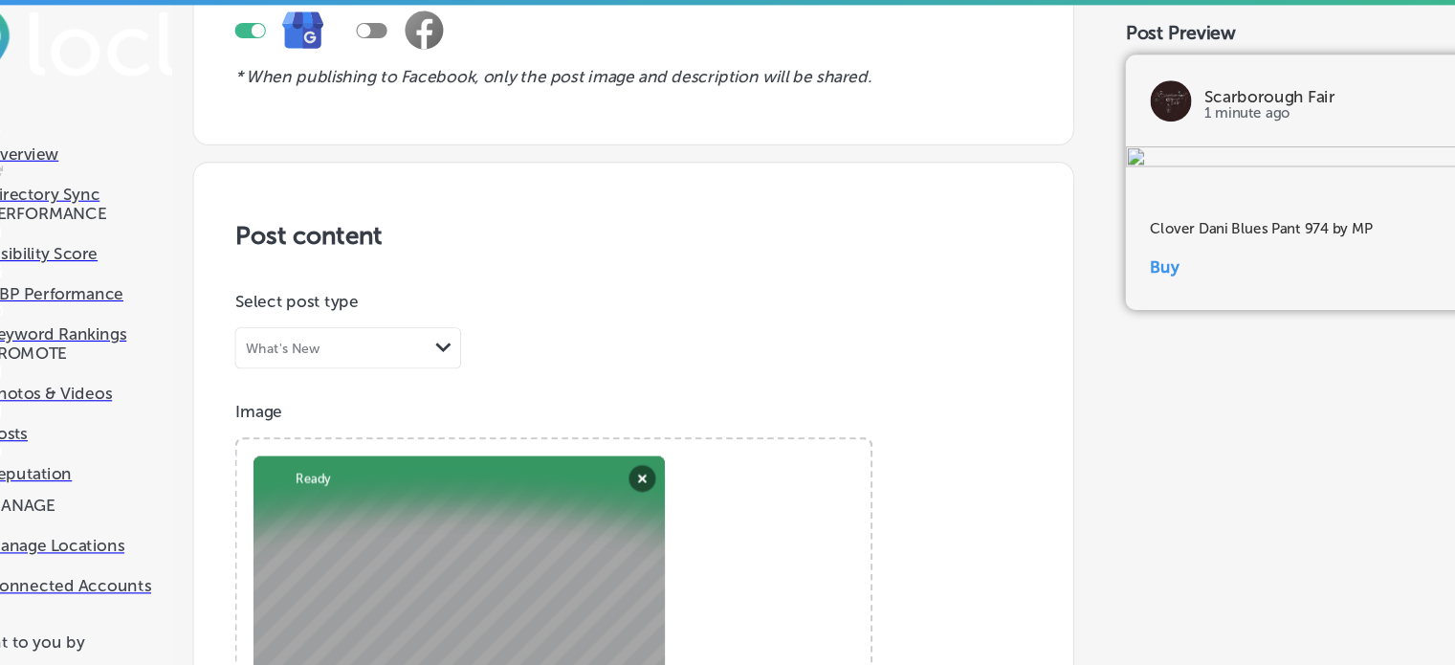
paste input "[URL][DOMAIN_NAME]"
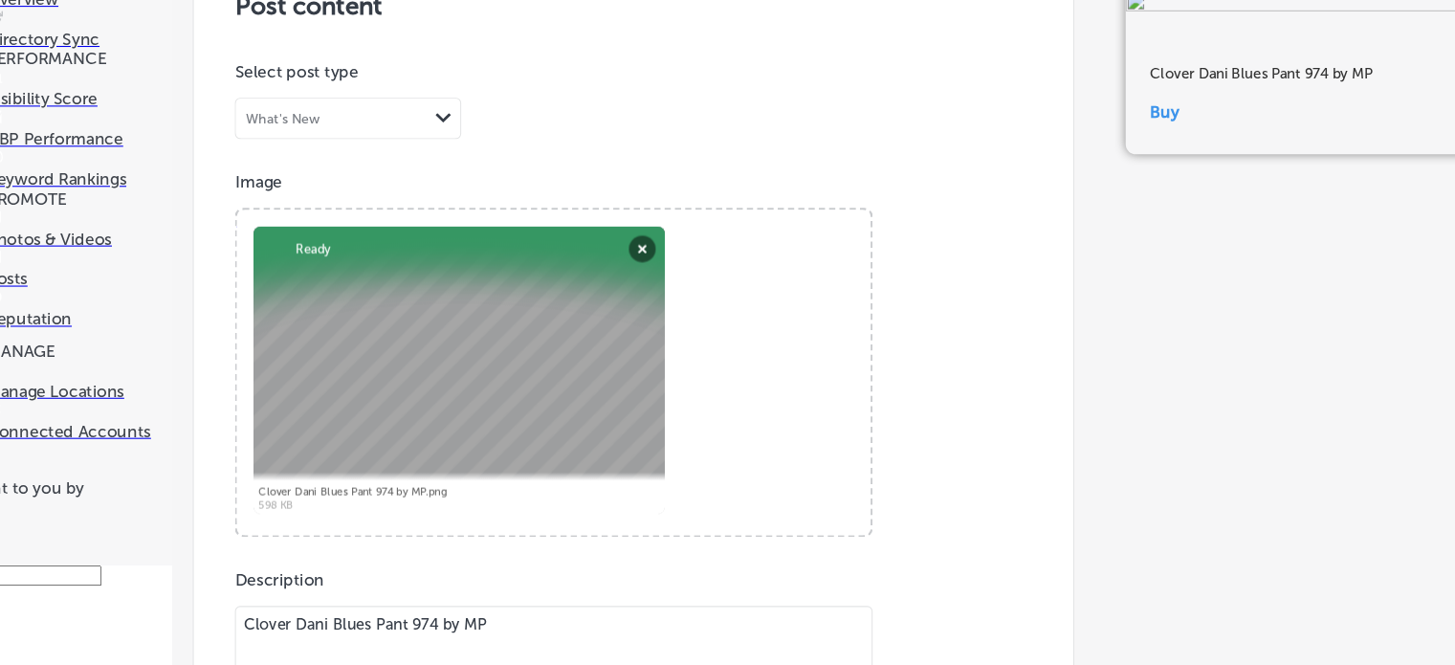
scroll to position [1568, 0]
type input "[URL][DOMAIN_NAME]"
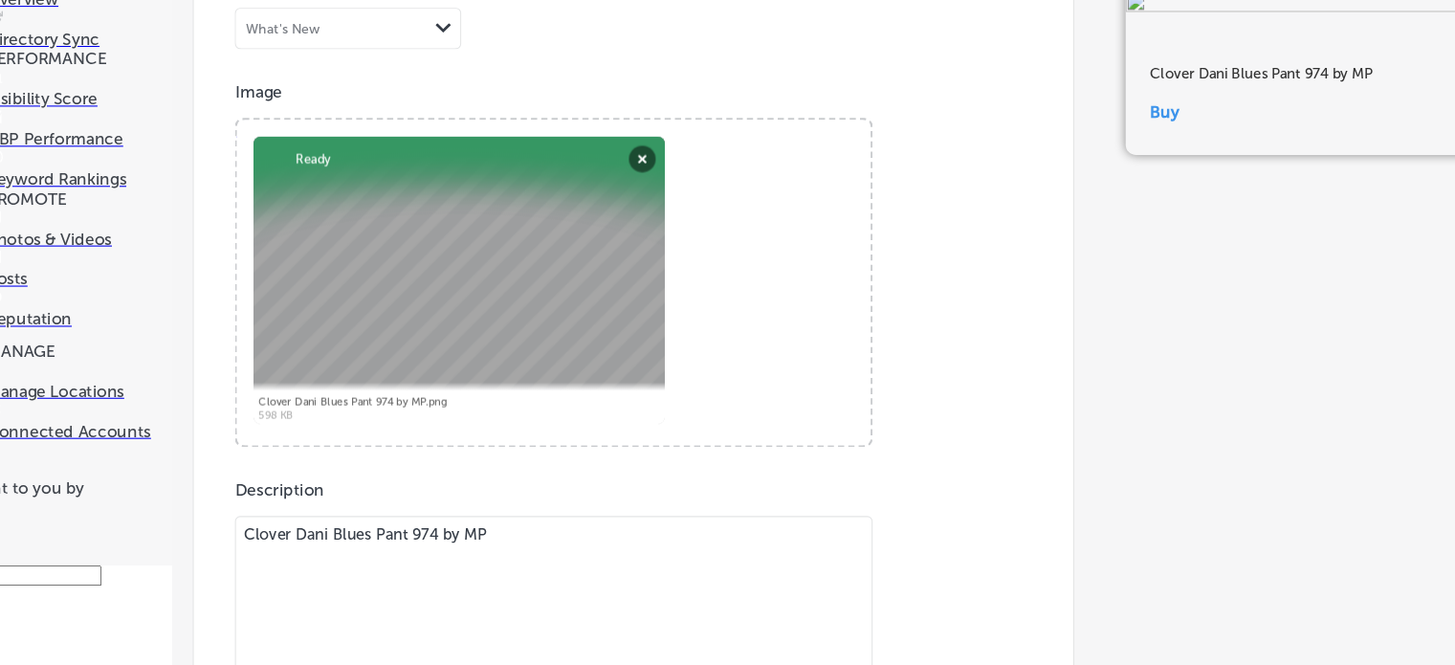
scroll to position [1501, 0]
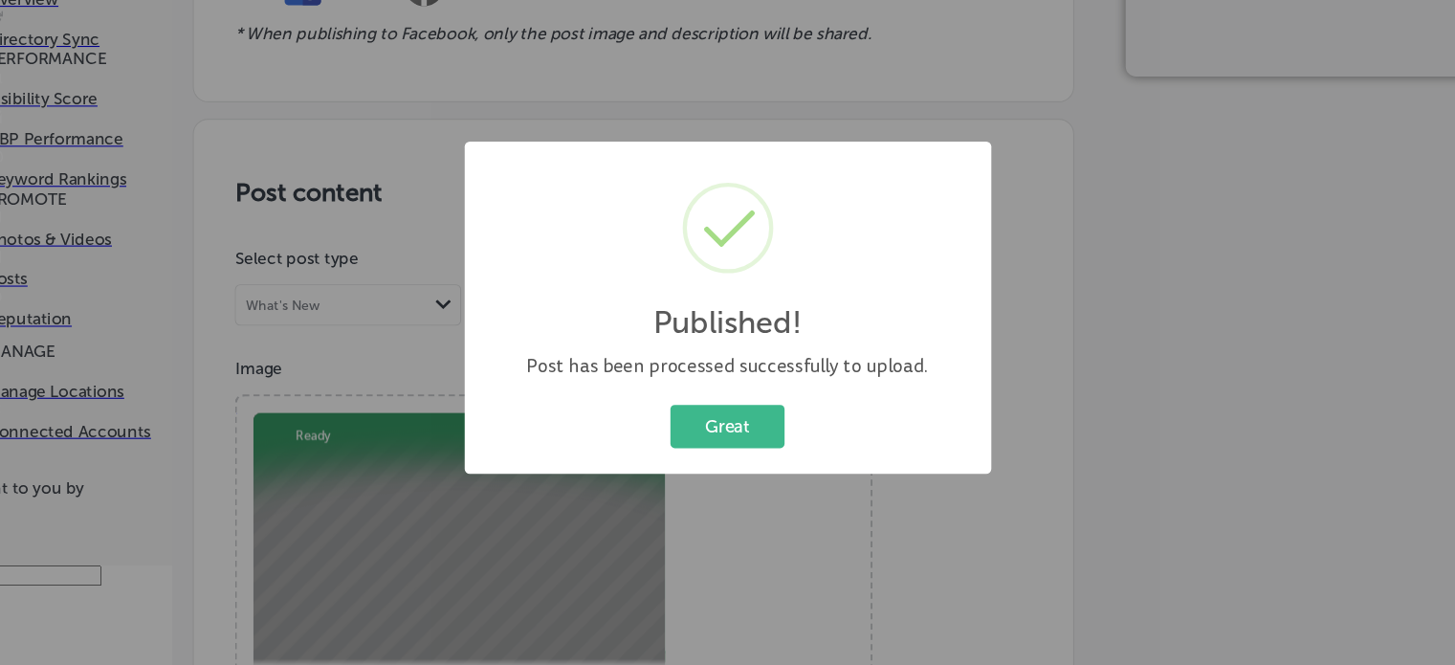
scroll to position [1395, 0]
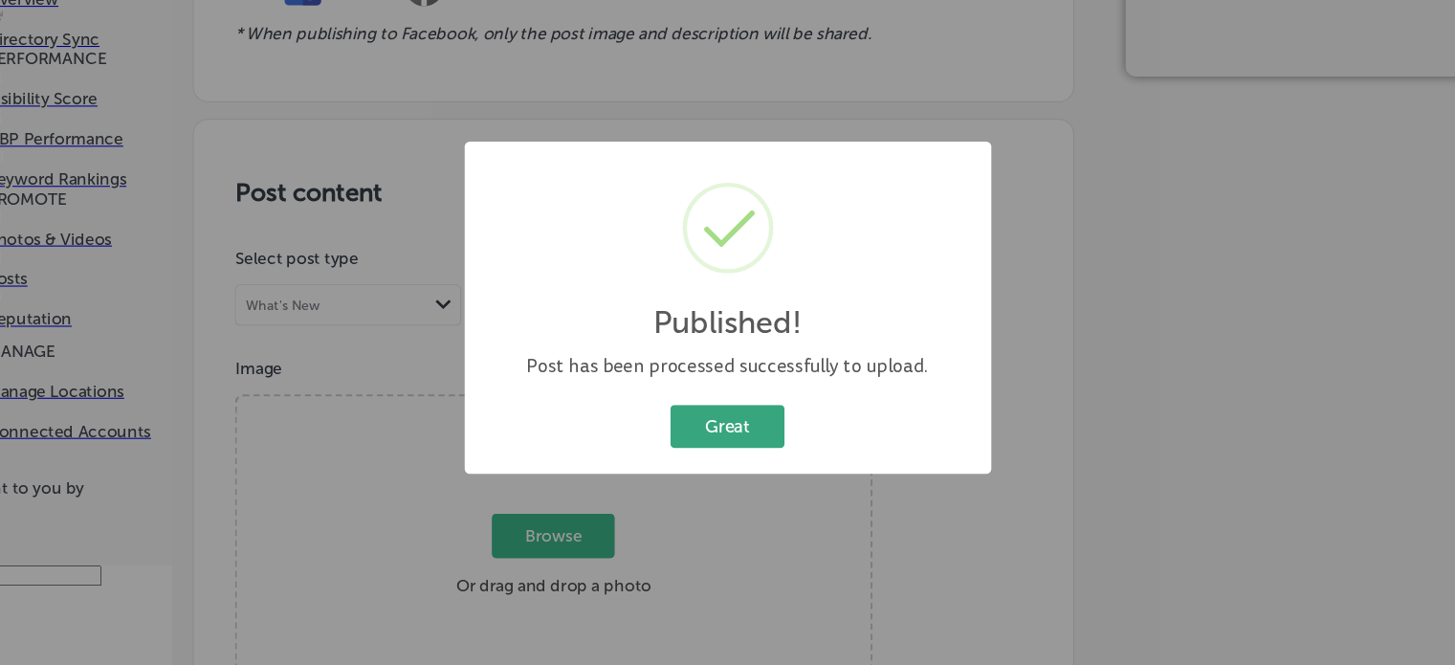
click at [738, 440] on button "Great" at bounding box center [727, 442] width 106 height 39
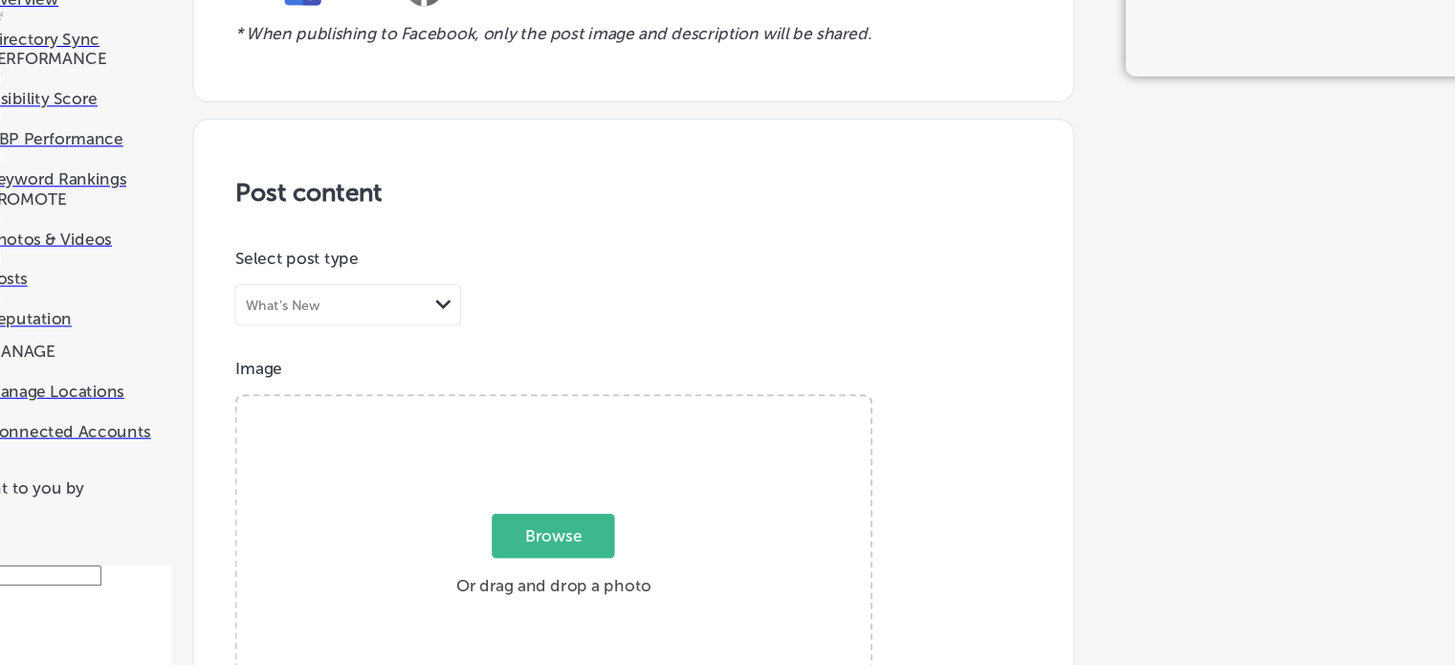
click at [567, 524] on span "Browse" at bounding box center [565, 544] width 114 height 41
click at [567, 415] on input "Browse Or drag and drop a photo" at bounding box center [565, 418] width 589 height 6
type input "C:\fakepath\[PERSON_NAME] Checker OTK Socks 173 Magnolia Pearl .png"
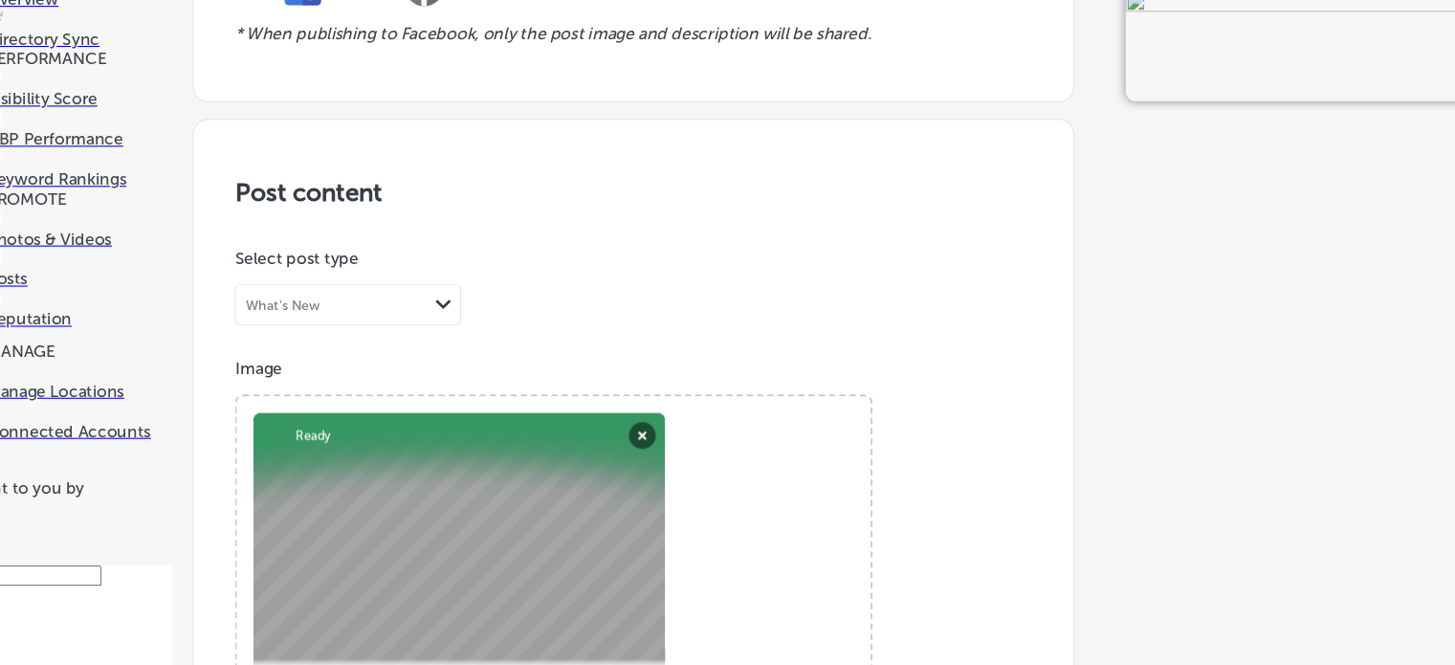
paste textarea "[PERSON_NAME] Checker OTK Socks 173 Magnolia Pearl"
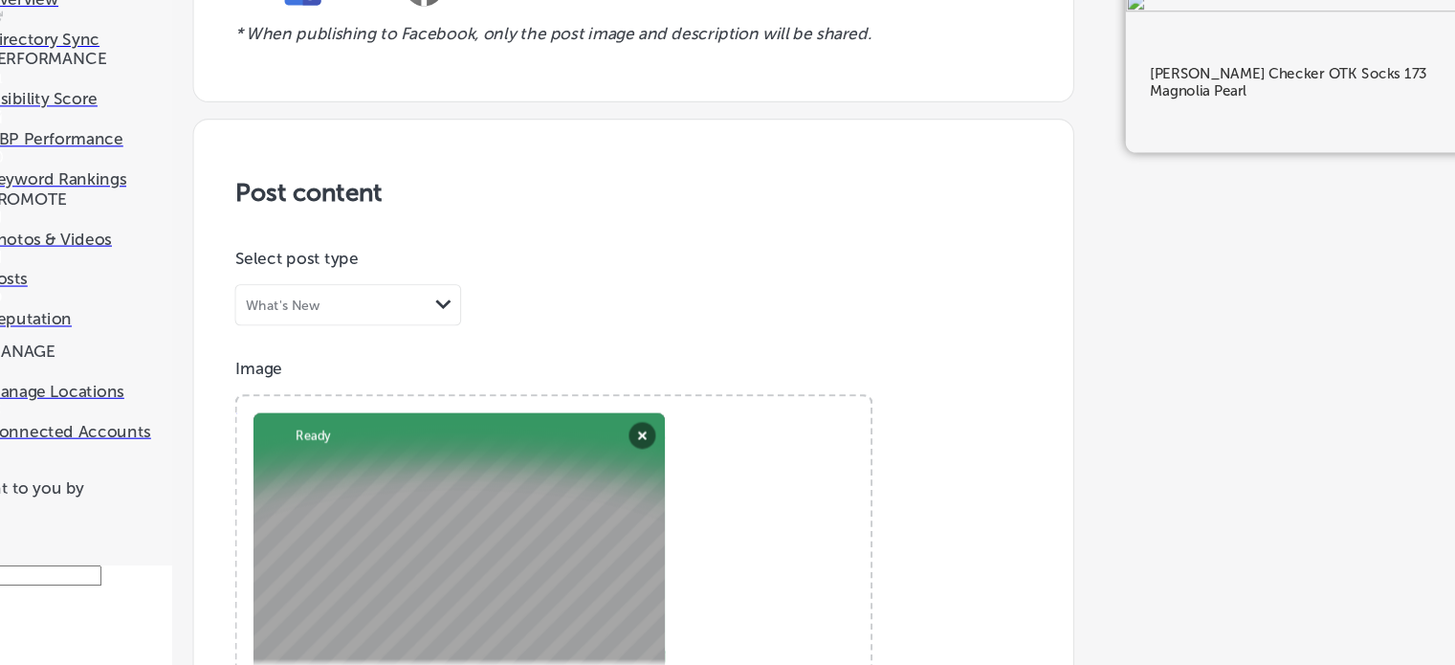
scroll to position [744, 0]
type textarea "[PERSON_NAME] Checker OTK Socks 173 Magnolia Pearl"
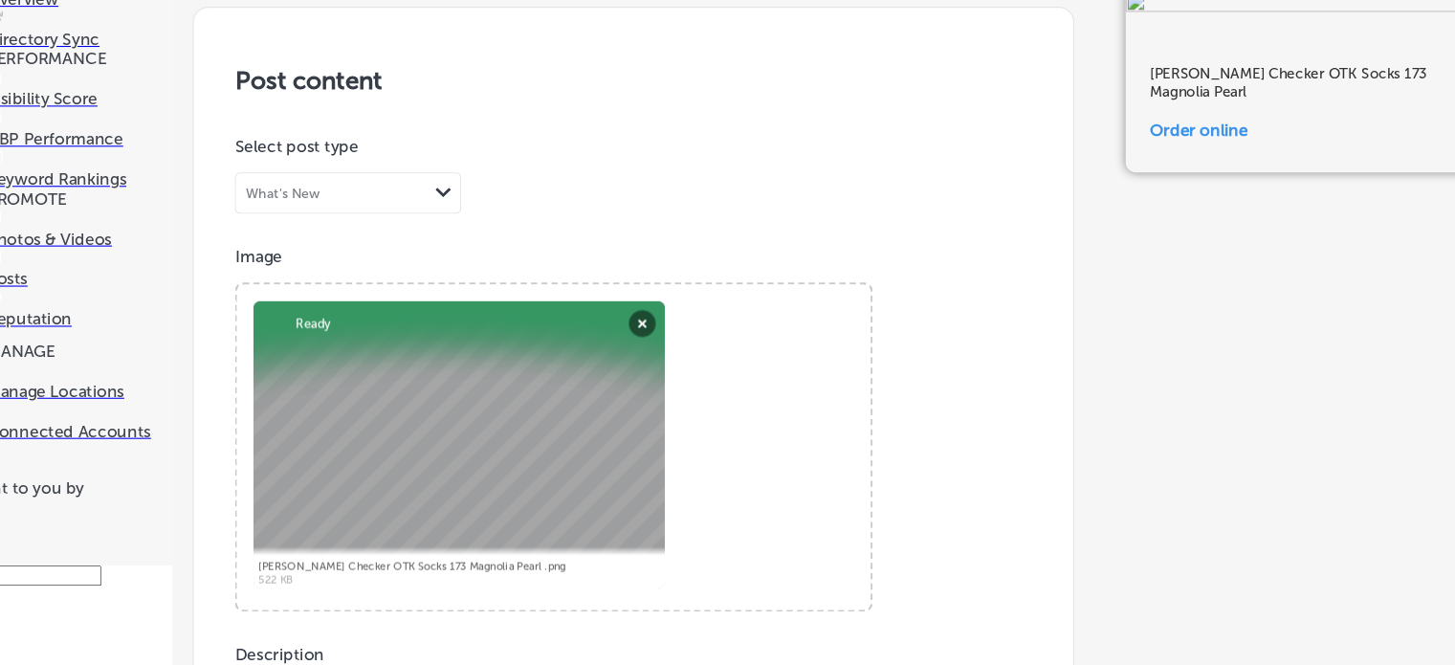
drag, startPoint x: 390, startPoint y: 492, endPoint x: 291, endPoint y: 512, distance: 101.3
type input "[URL][DOMAIN_NAME]"
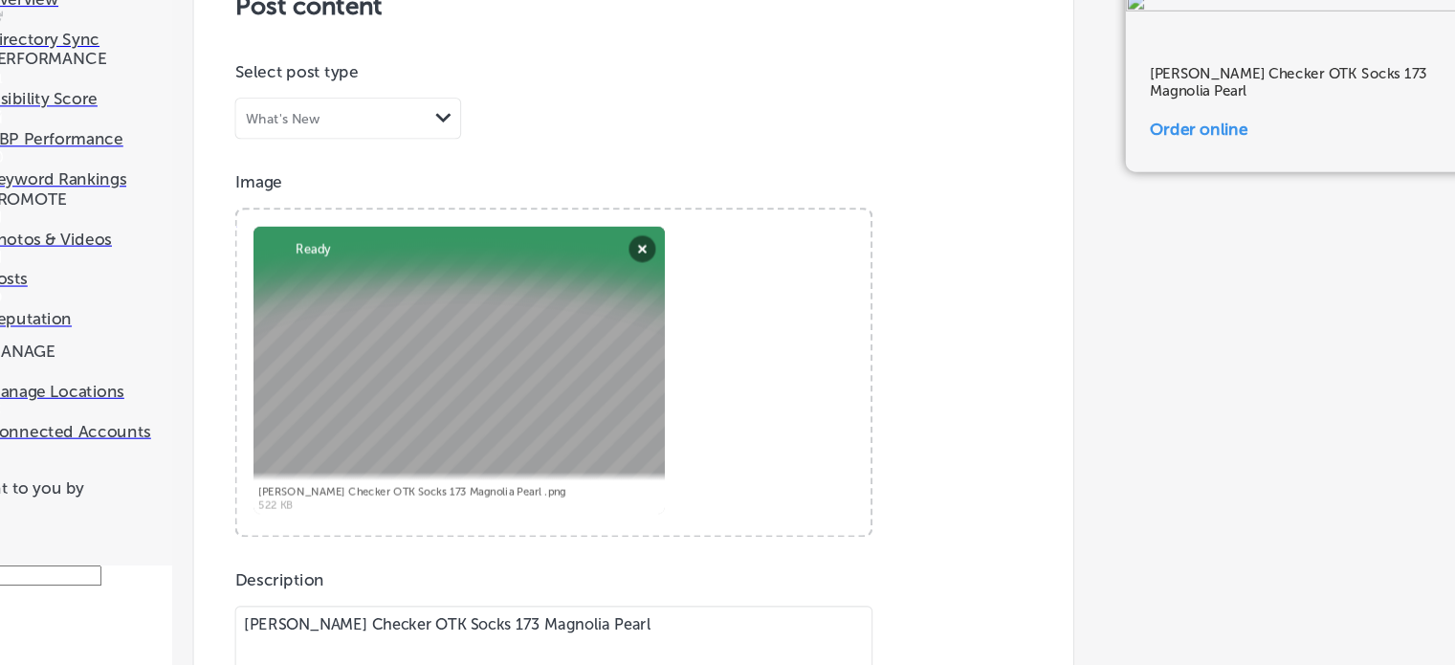
scroll to position [1568, 0]
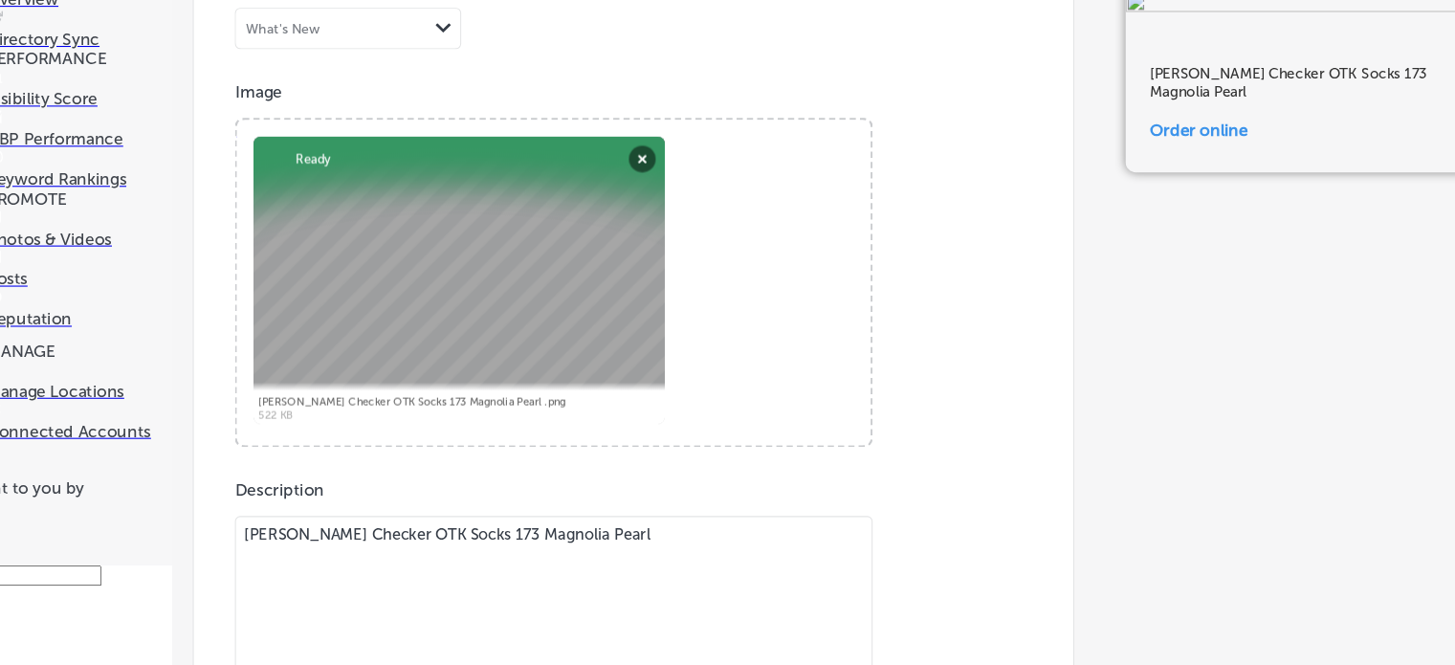
scroll to position [1501, 0]
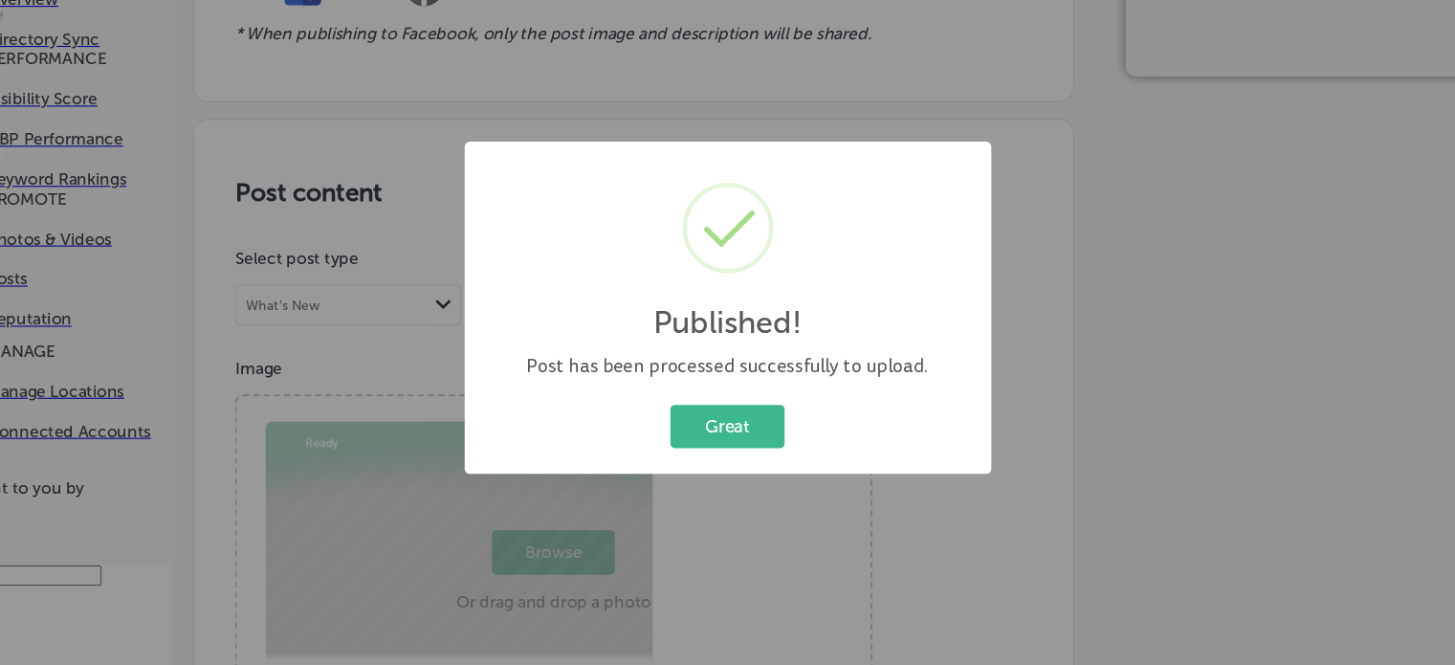
scroll to position [1395, 0]
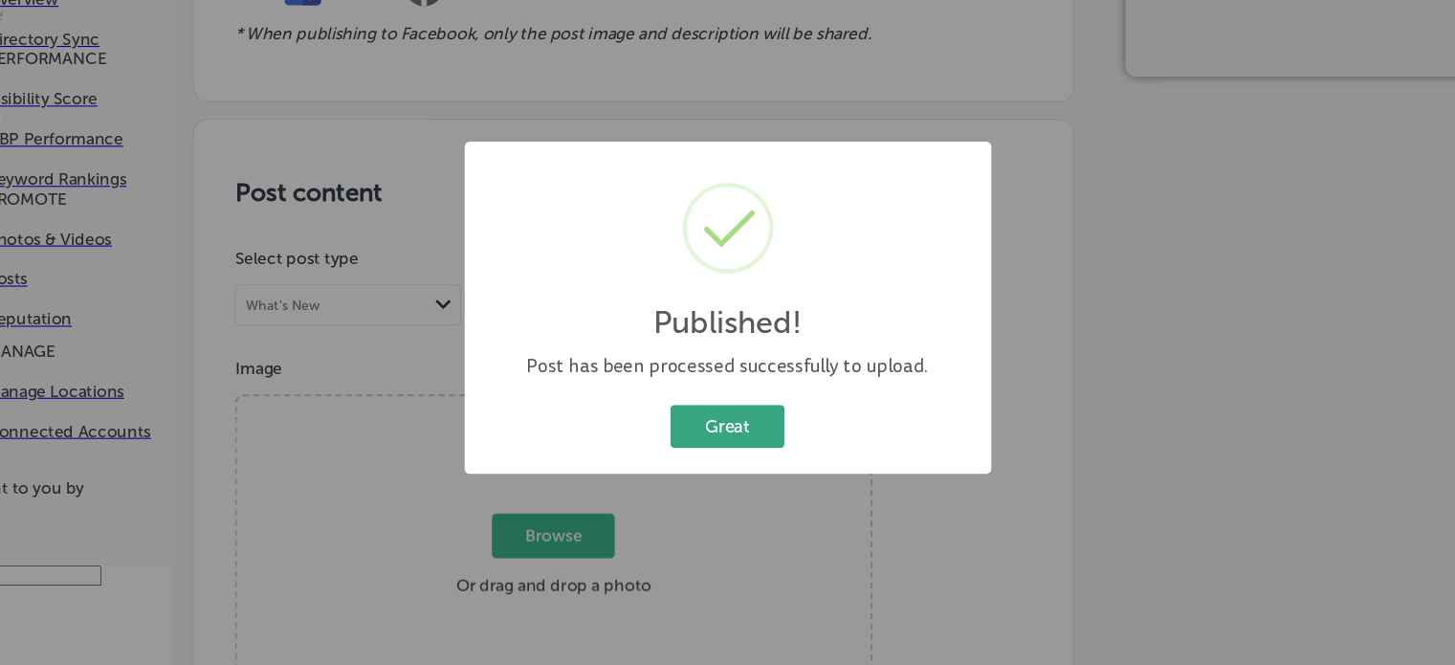
click at [731, 446] on button "Great" at bounding box center [727, 442] width 106 height 39
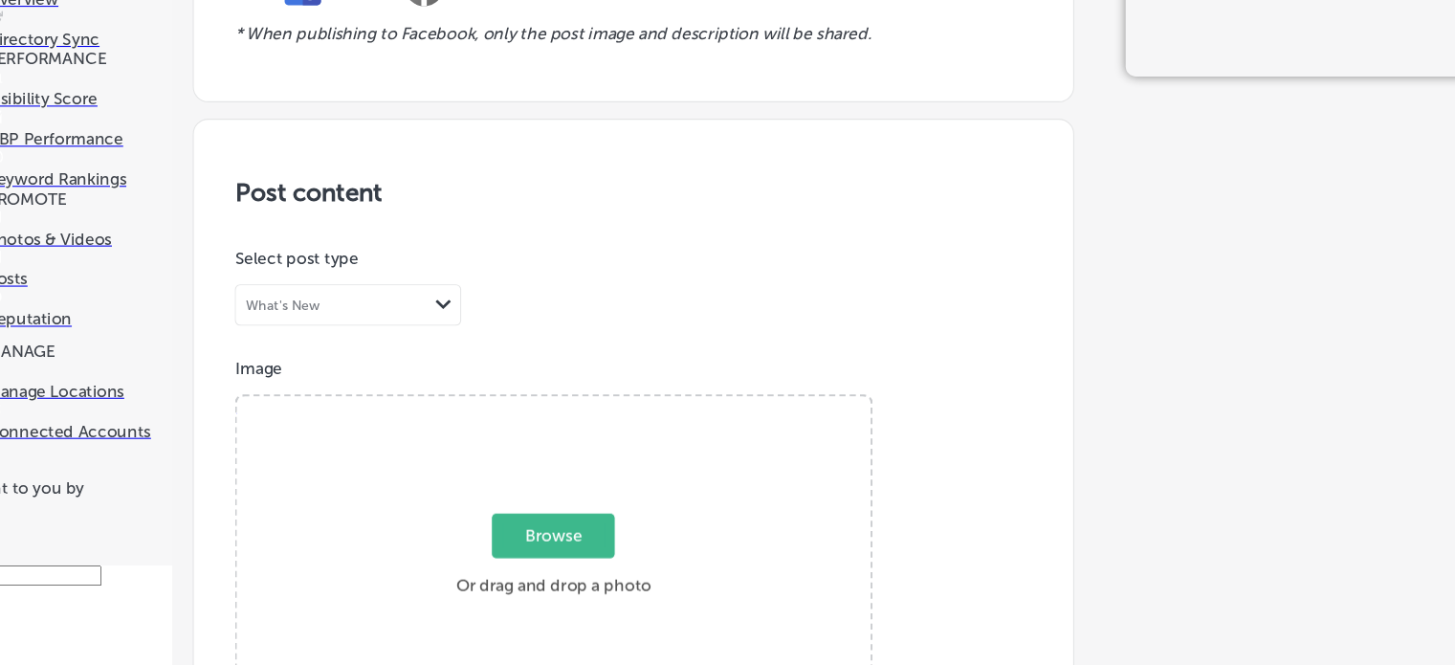
click at [554, 524] on span "Browse" at bounding box center [565, 544] width 114 height 41
click at [554, 415] on input "Browse Or drag and drop a photo" at bounding box center [565, 418] width 589 height 6
type input "C:\fakepath\Bananas Por Vida Tank 423 Magnolia Pearl .png"
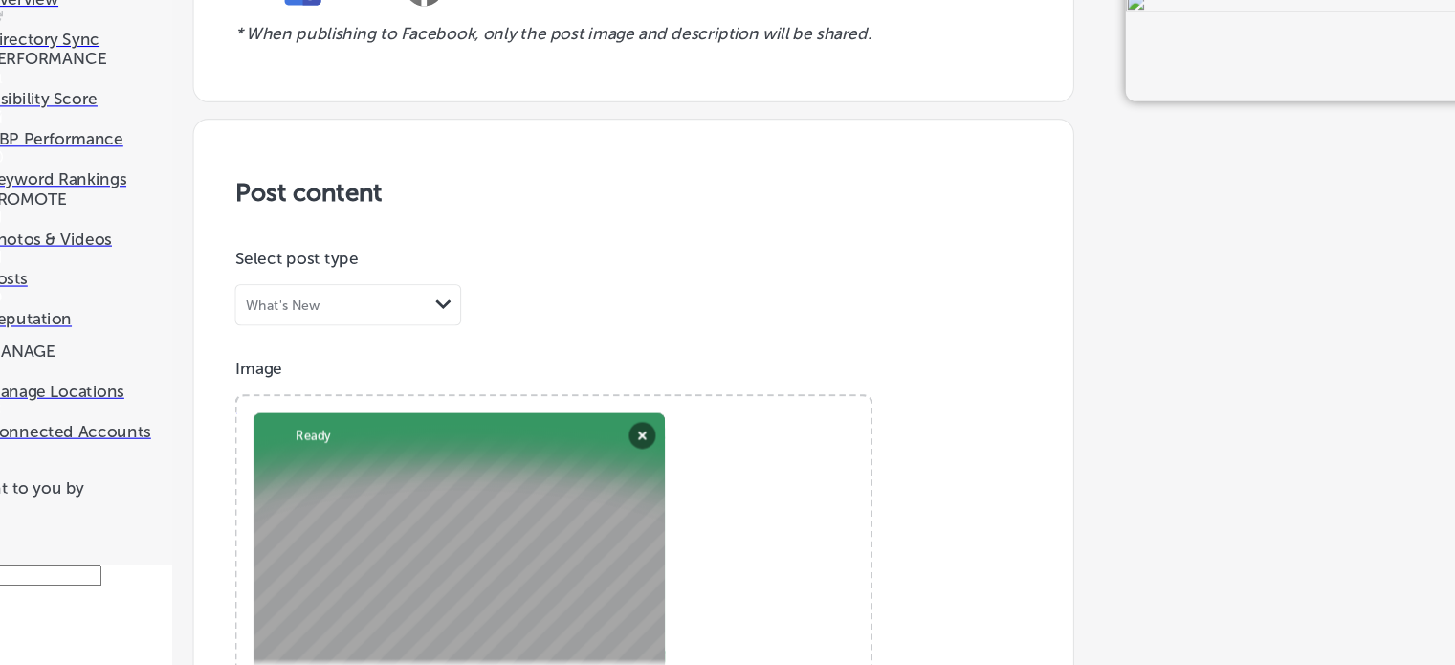
paste textarea "ananas Por Vida Tank 42"
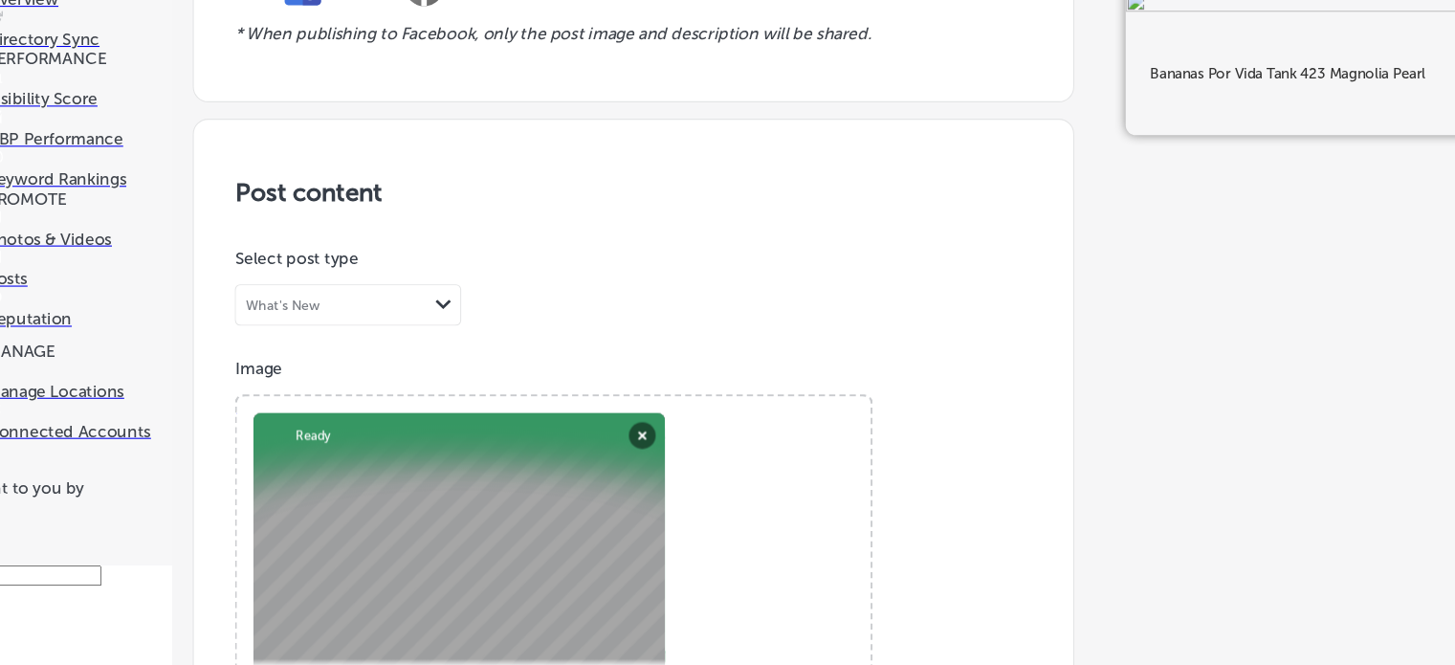
scroll to position [908, 0]
type textarea "Bananas Por Vida Tank 423 Magnolia Pearl"
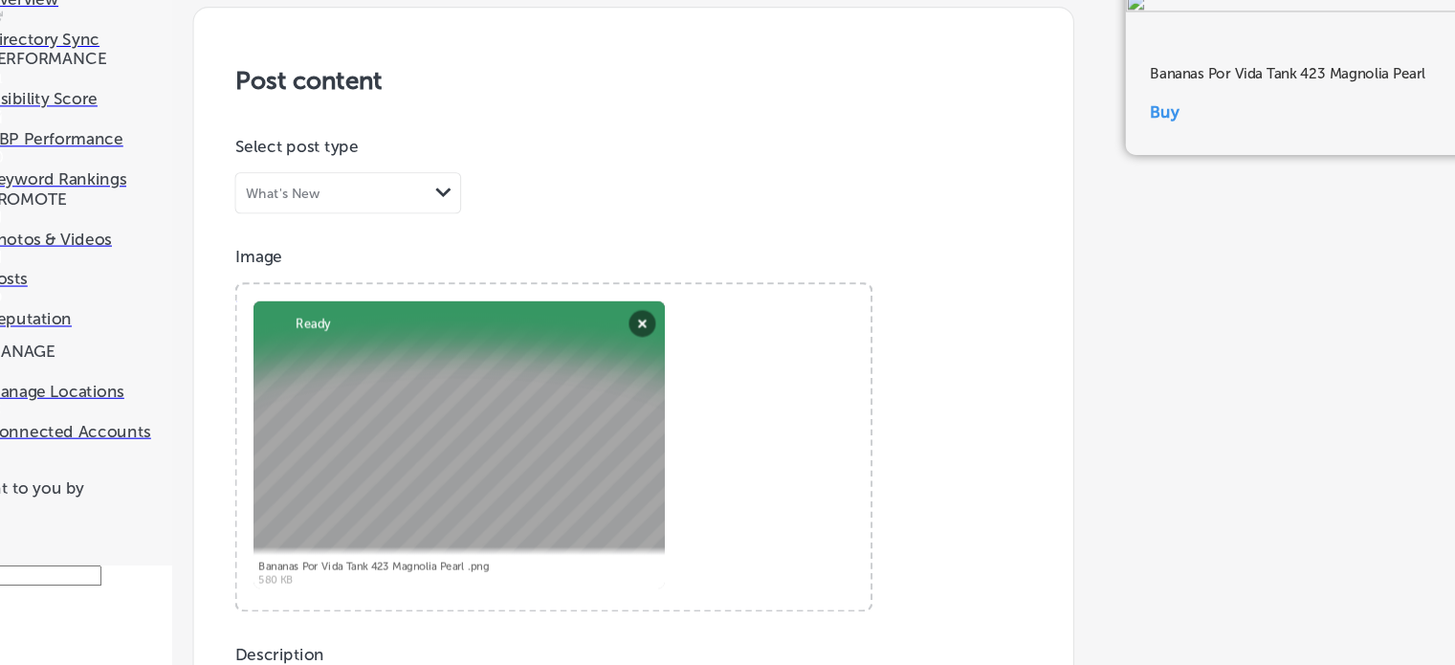
type input "[URL][DOMAIN_NAME]"
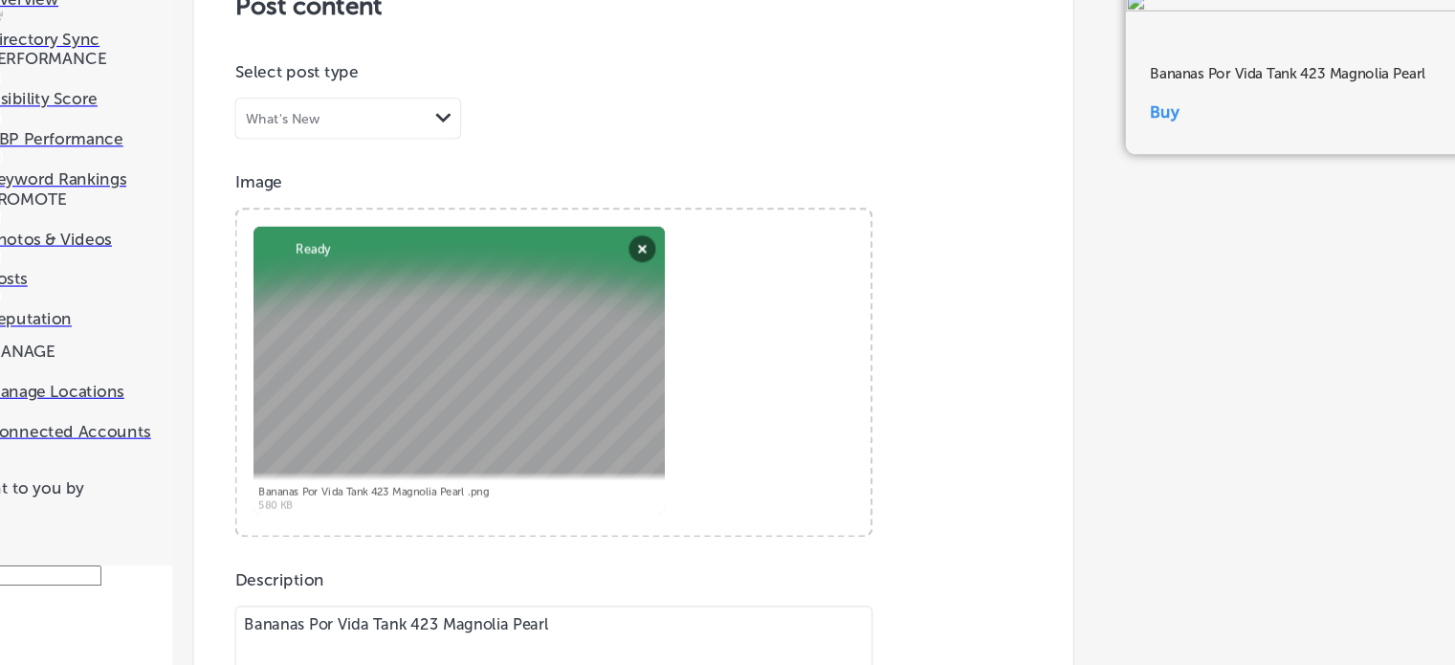
scroll to position [1543, 0]
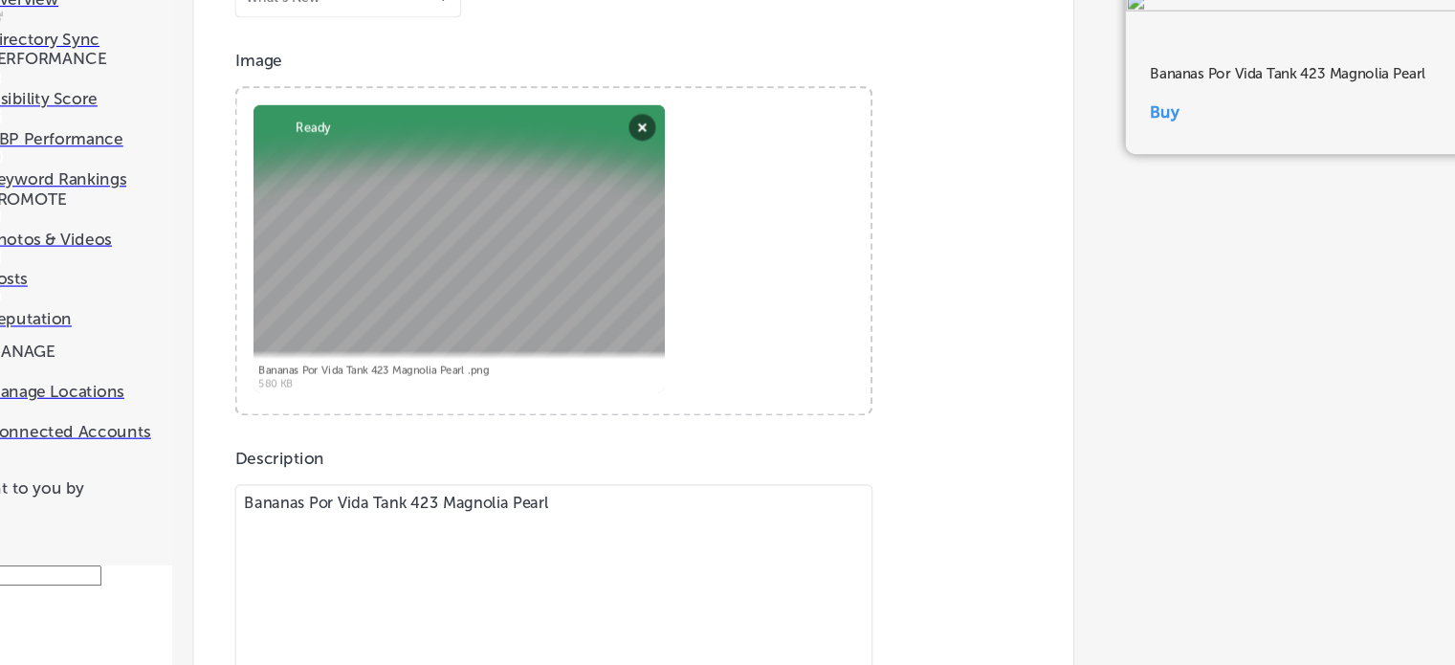
scroll to position [1395, 0]
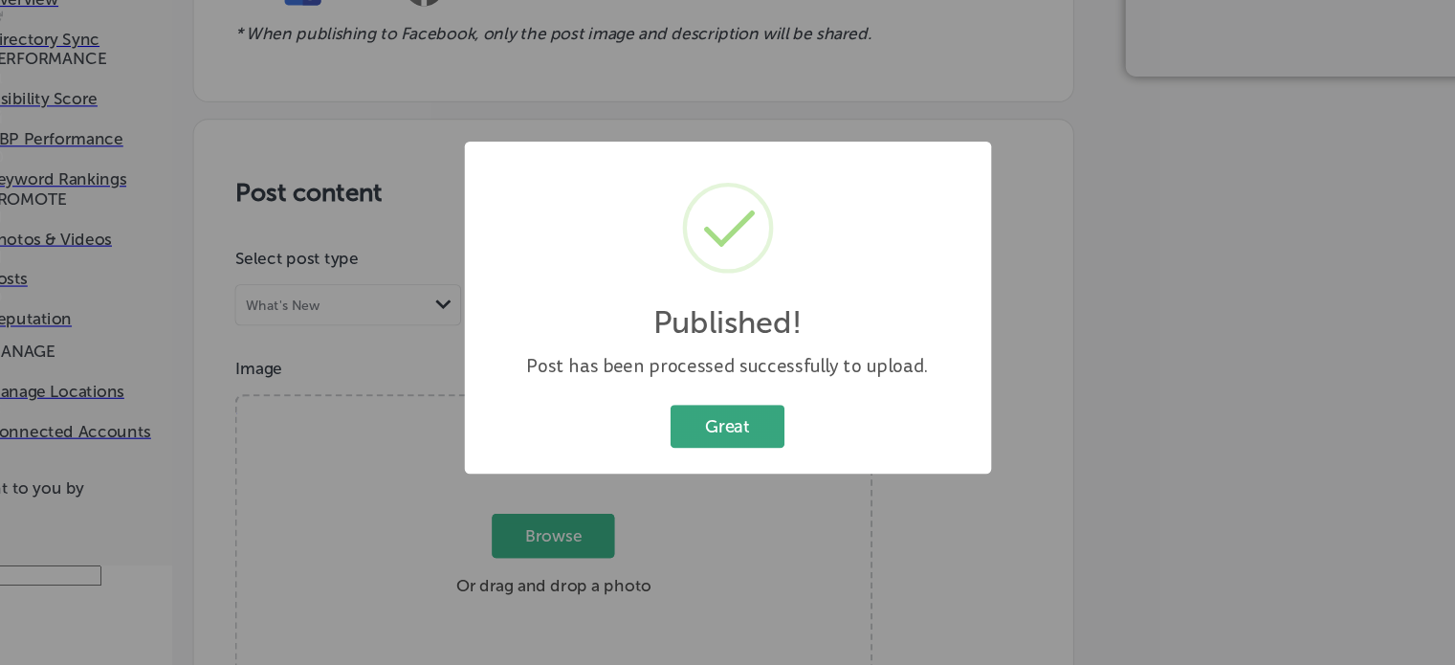
click at [736, 442] on button "Great" at bounding box center [727, 442] width 106 height 39
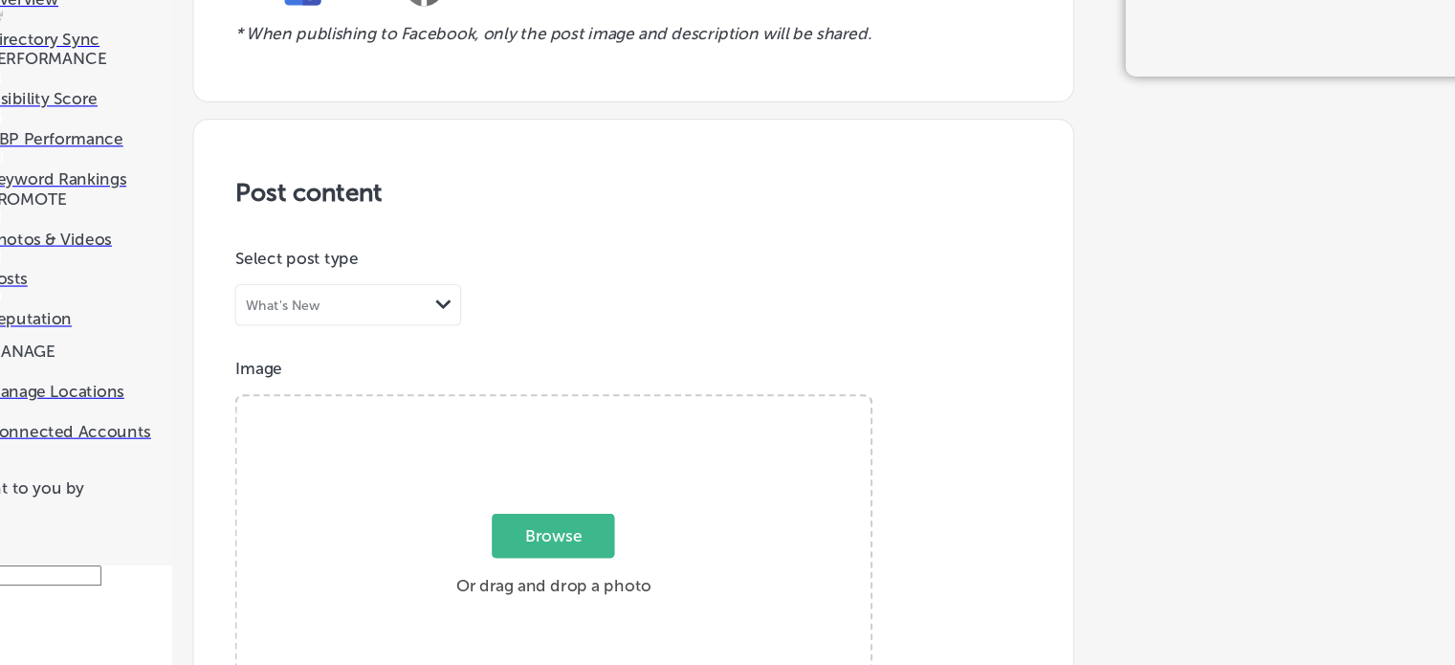
scroll to position [327, 0]
click at [548, 524] on span "Browse" at bounding box center [565, 544] width 114 height 41
click at [548, 415] on input "Browse Or drag and drop a photo" at bounding box center [565, 418] width 589 height 6
type input "C:\fakepath\Applique Jogger Pants 913 by Magnolia Pearl .png"
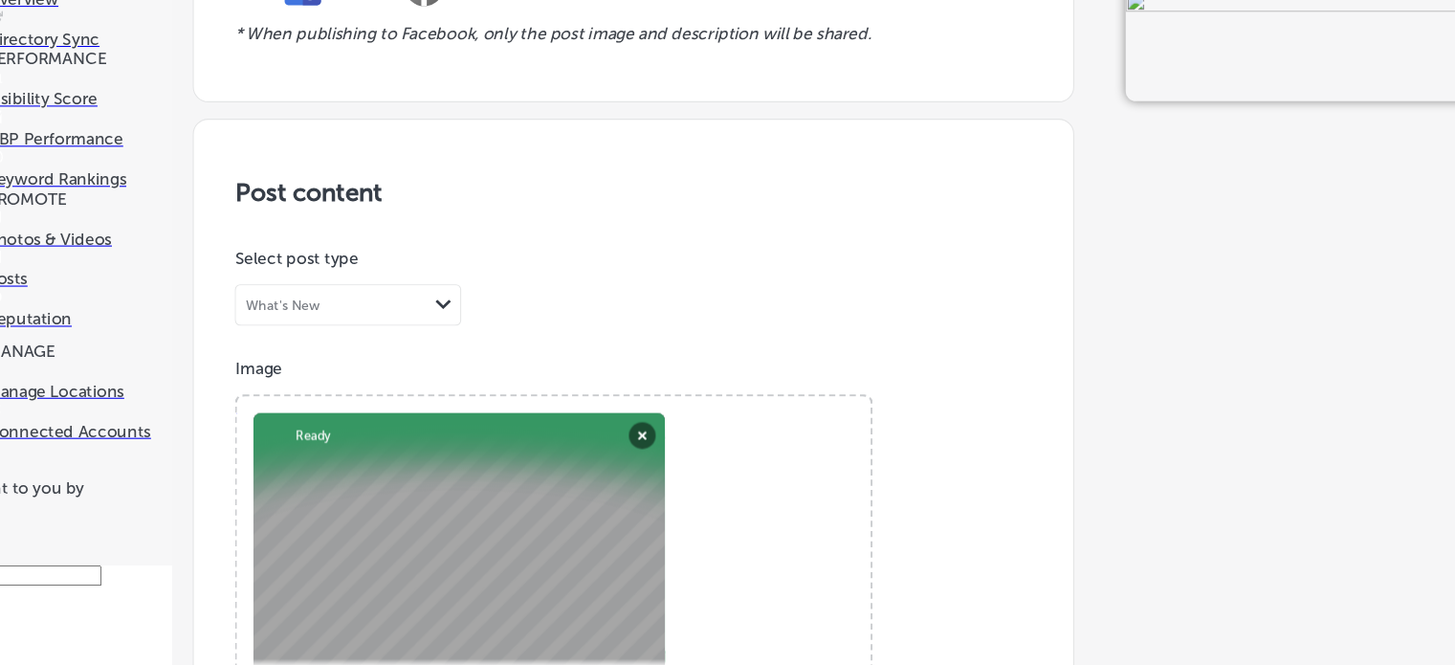
paste textarea "Applique Jogger Pants 913 by"
type textarea "Applique Jogger Pants 913 by Magnolia Pearl"
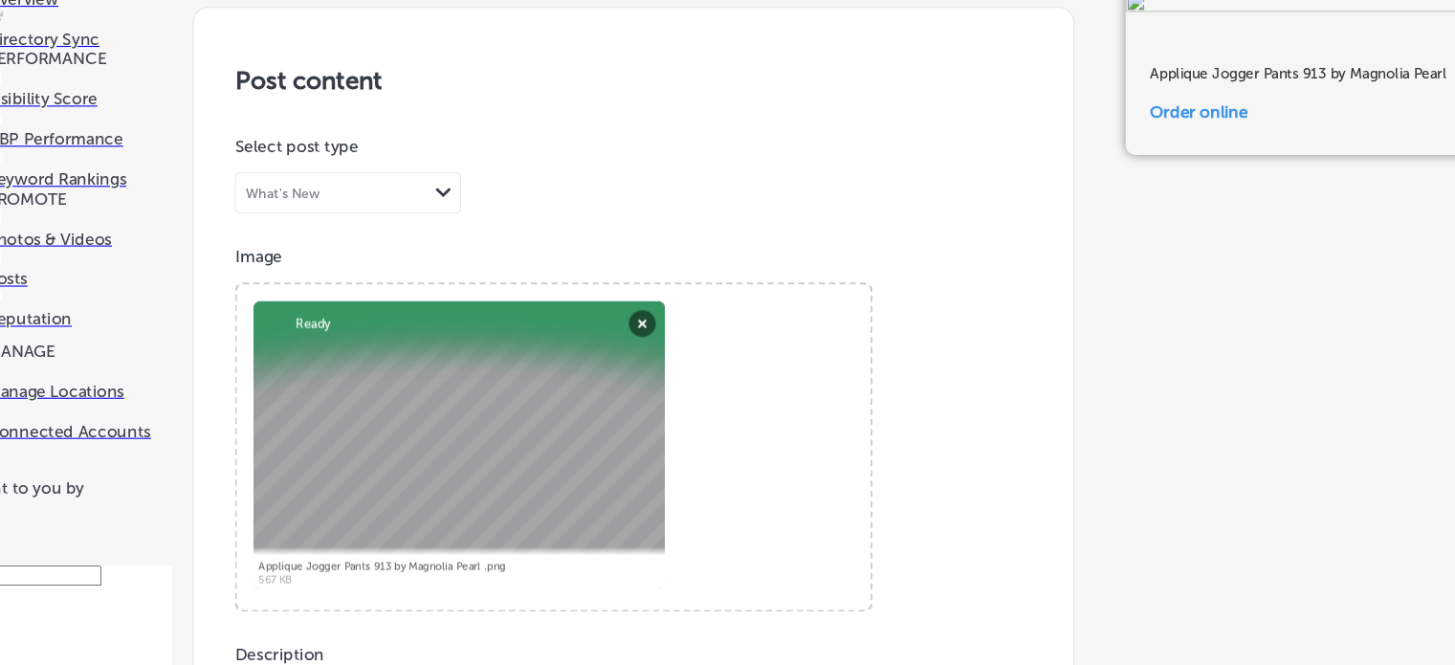
type input "[URL][DOMAIN_NAME]"
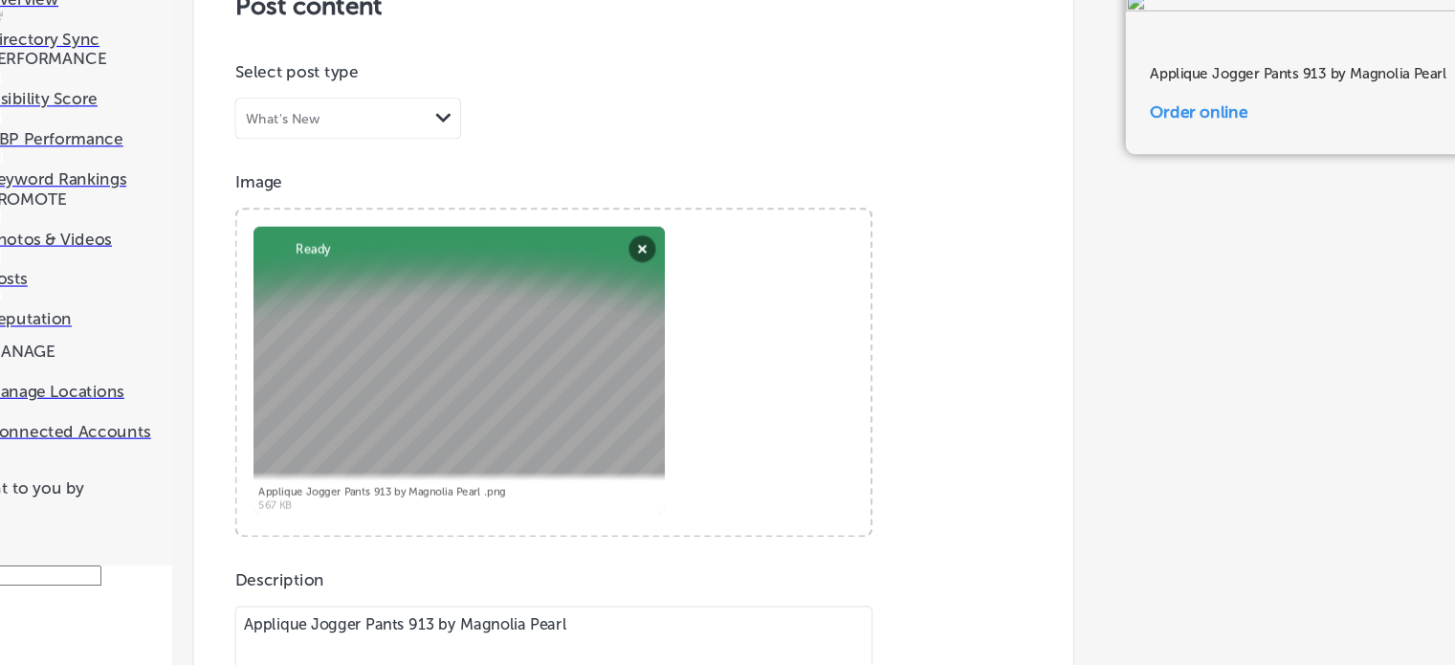
scroll to position [1453, 0]
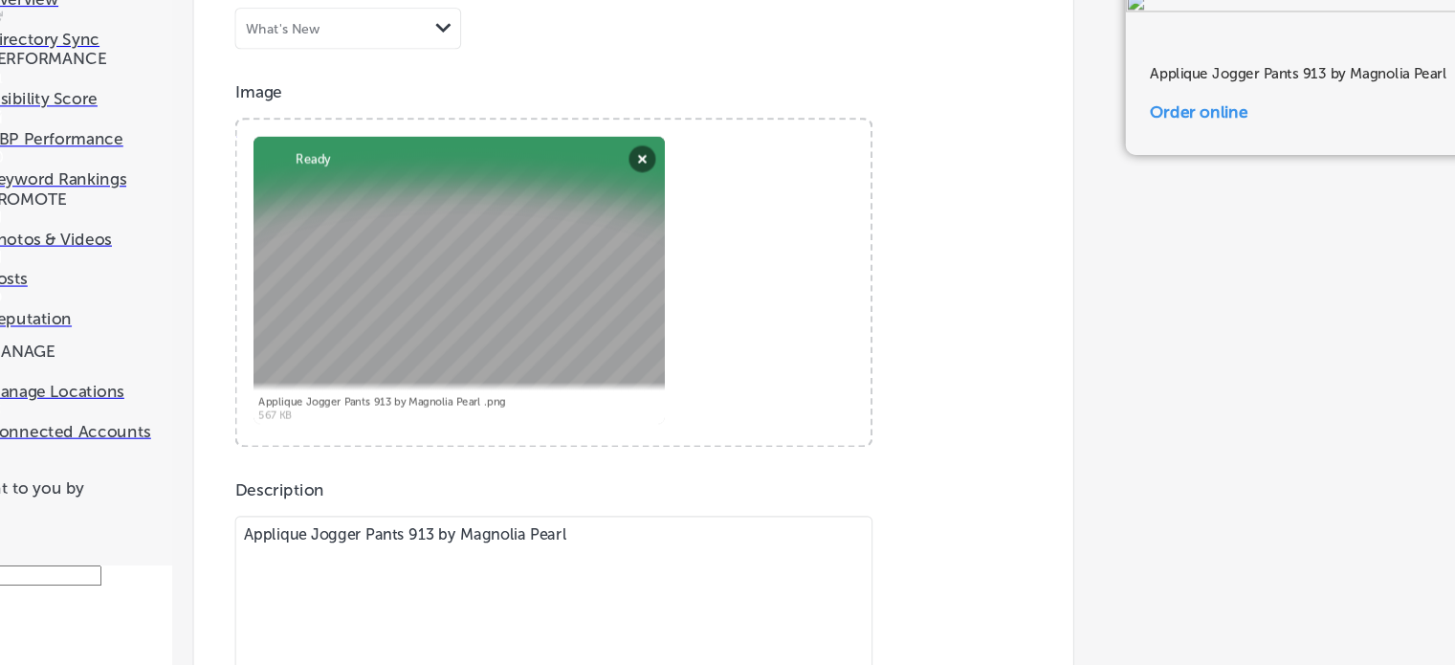
scroll to position [1501, 0]
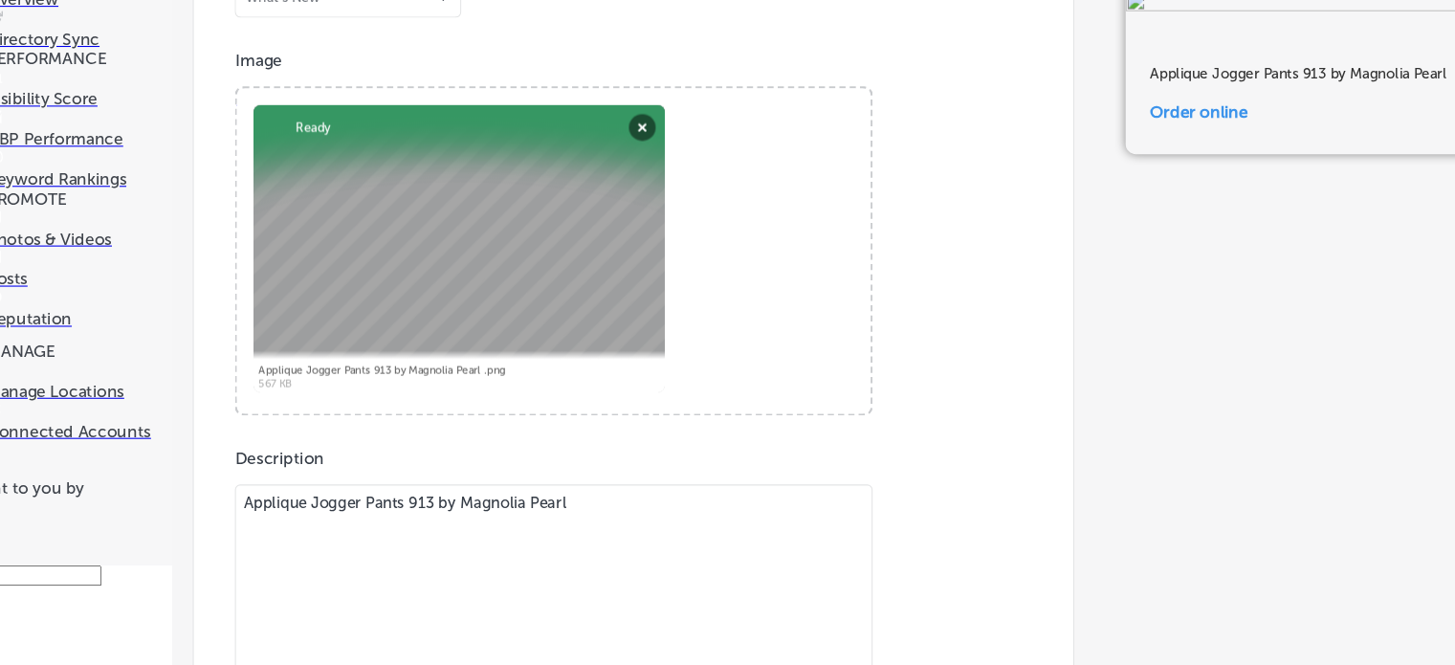
scroll to position [1395, 0]
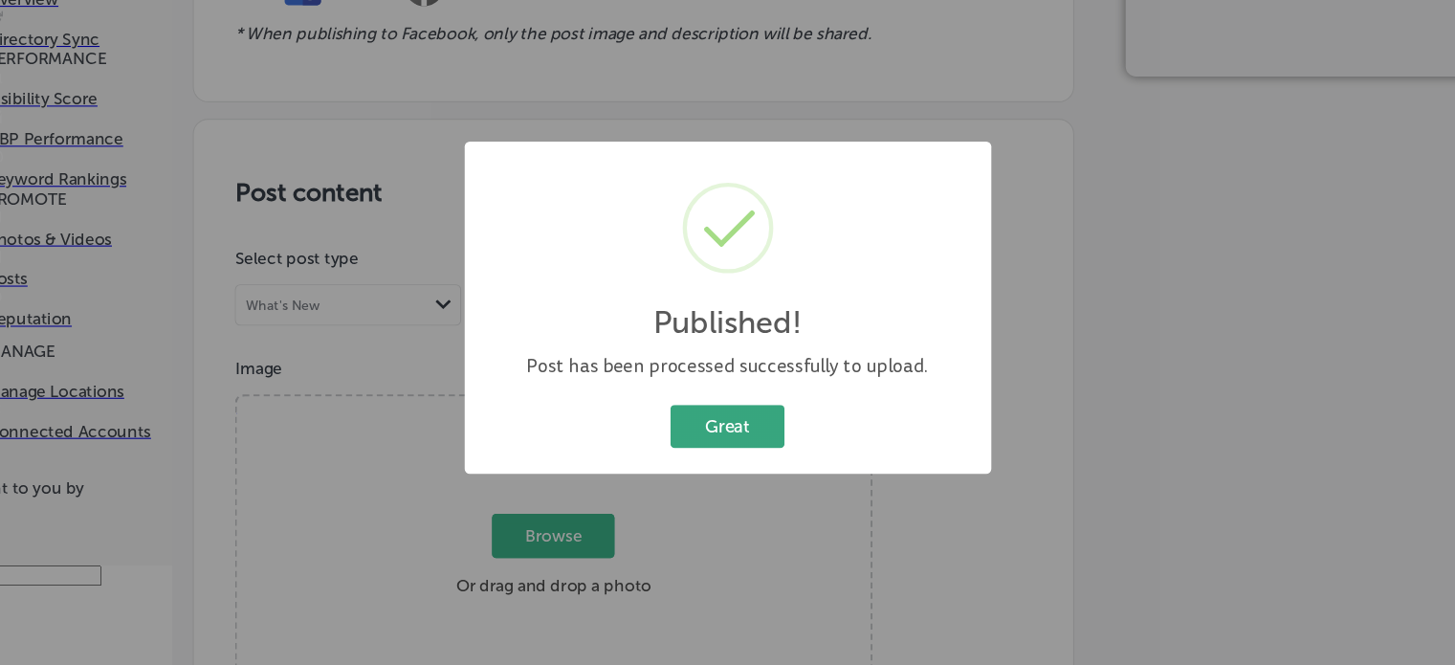
click at [721, 443] on button "Great" at bounding box center [727, 442] width 106 height 39
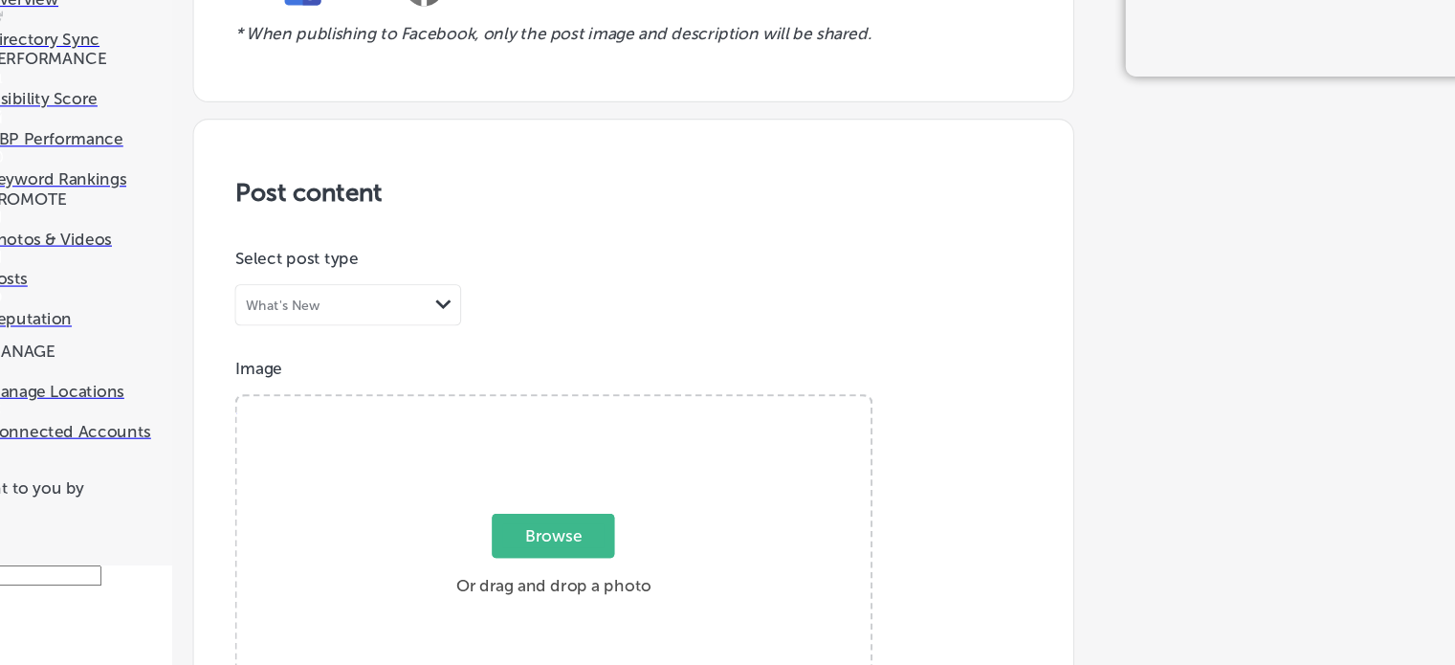
click at [581, 524] on span "Browse" at bounding box center [565, 544] width 114 height 41
click at [581, 415] on input "Browse Or drag and drop a photo" at bounding box center [565, 418] width 589 height 6
type input "C:\fakepath\Adison Workshirt Top 1419 Ember Glow by Magnolia Pearl at Scarborou…"
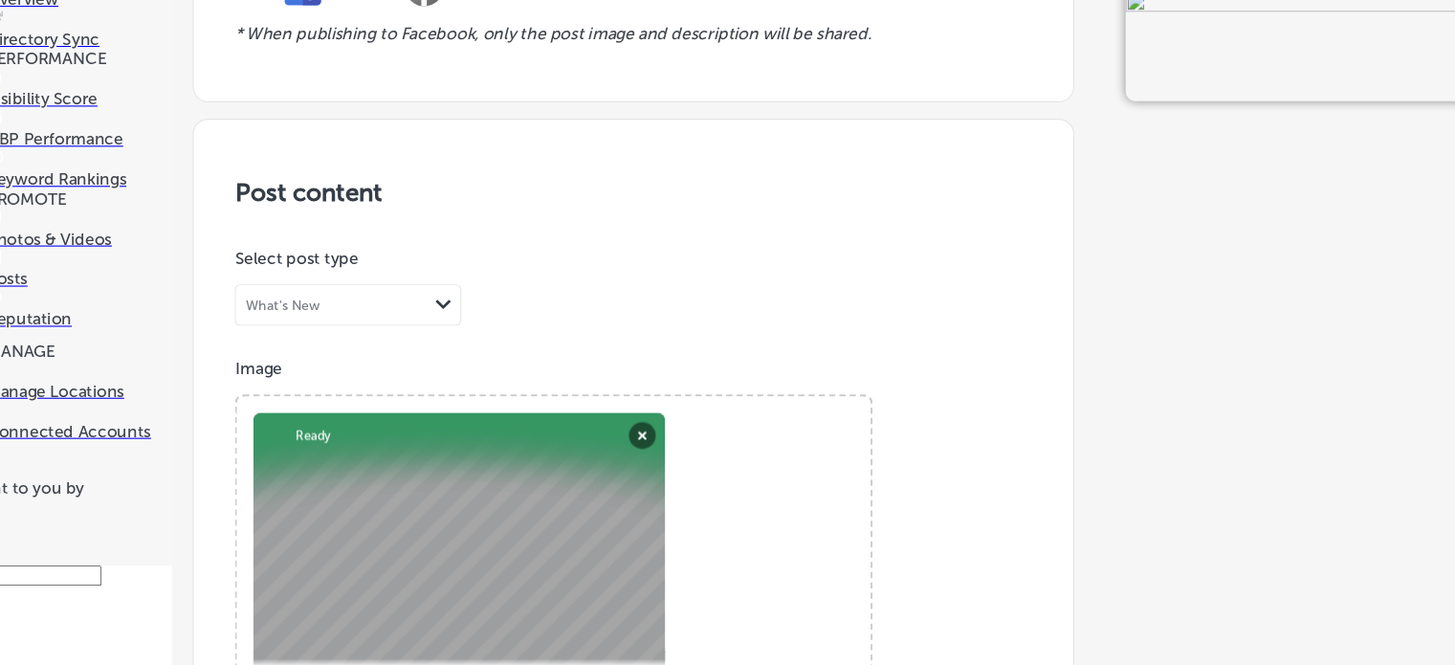
scroll to position [618, 0]
paste textarea "[PERSON_NAME] Workshirt Top 1419 Ember Glow by Magnolia Pearl at [GEOGRAPHIC_DA…"
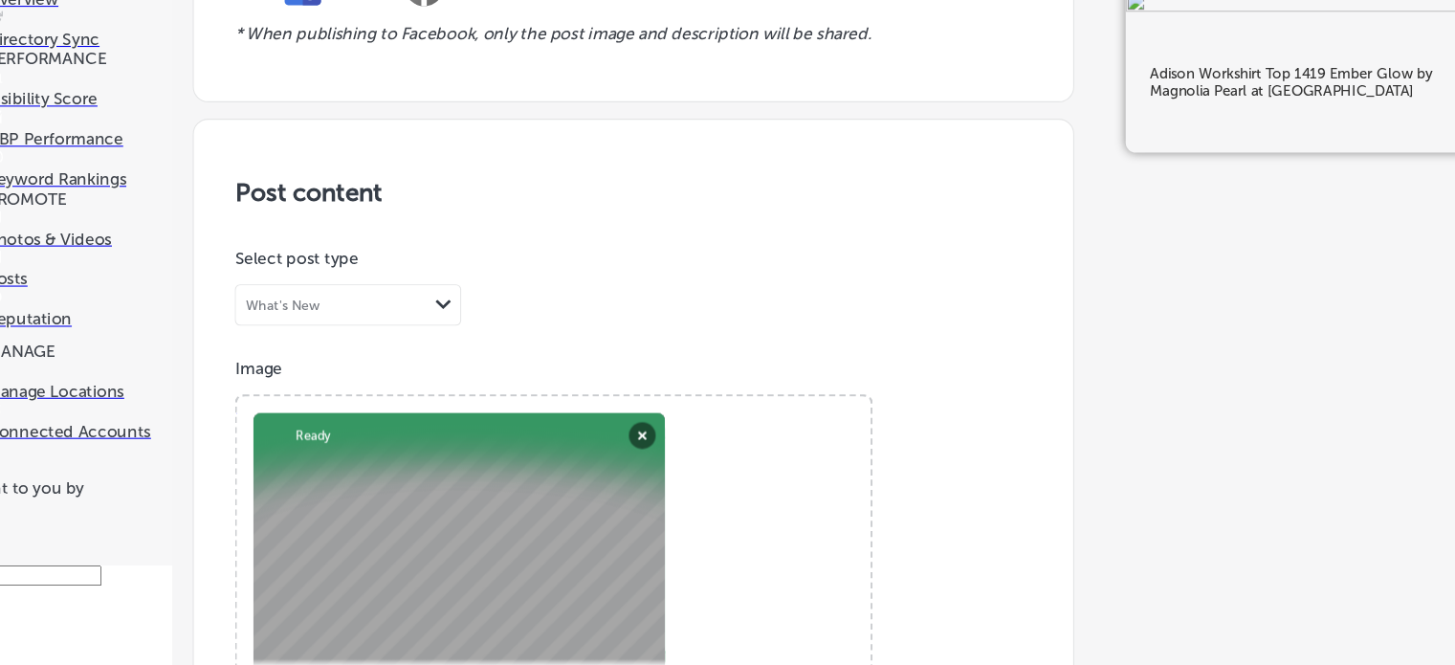
scroll to position [942, 0]
type textarea "Adison Workshirt Top 1419 Ember Glow by Magnolia Pearl at [GEOGRAPHIC_DATA]"
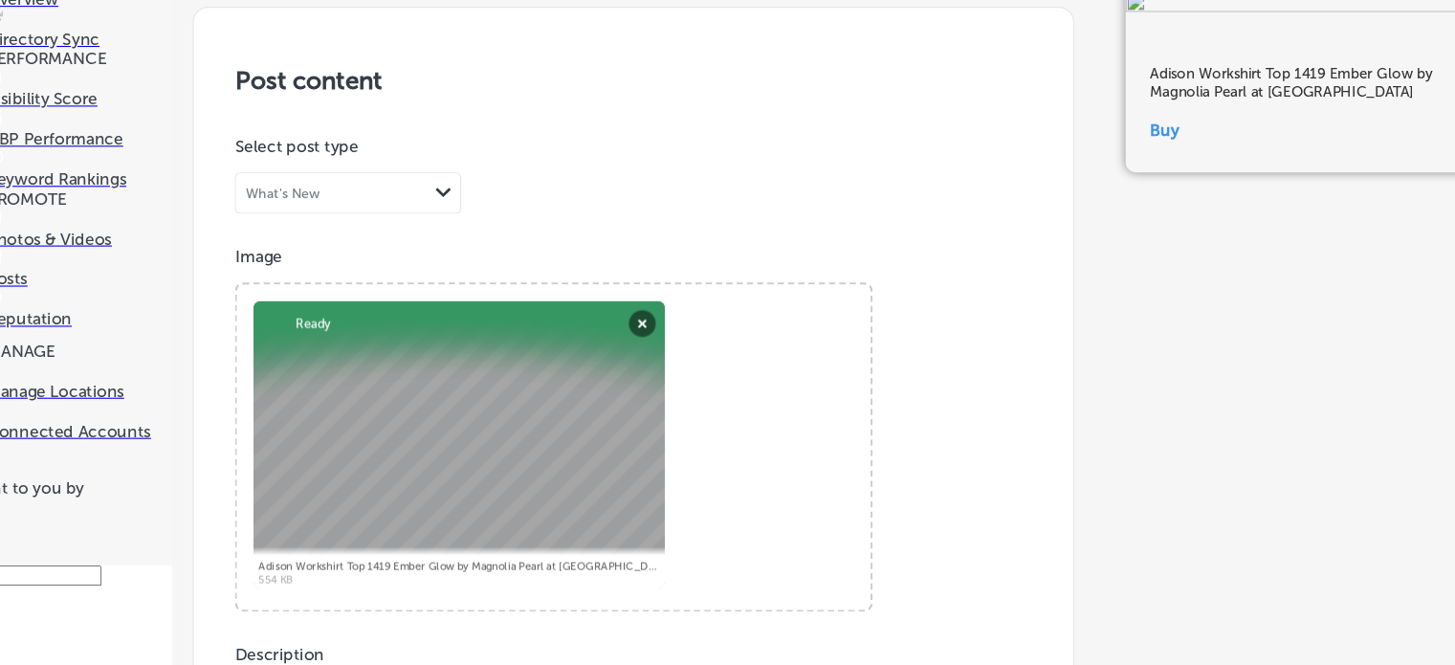
type input "[URL][DOMAIN_NAME]"
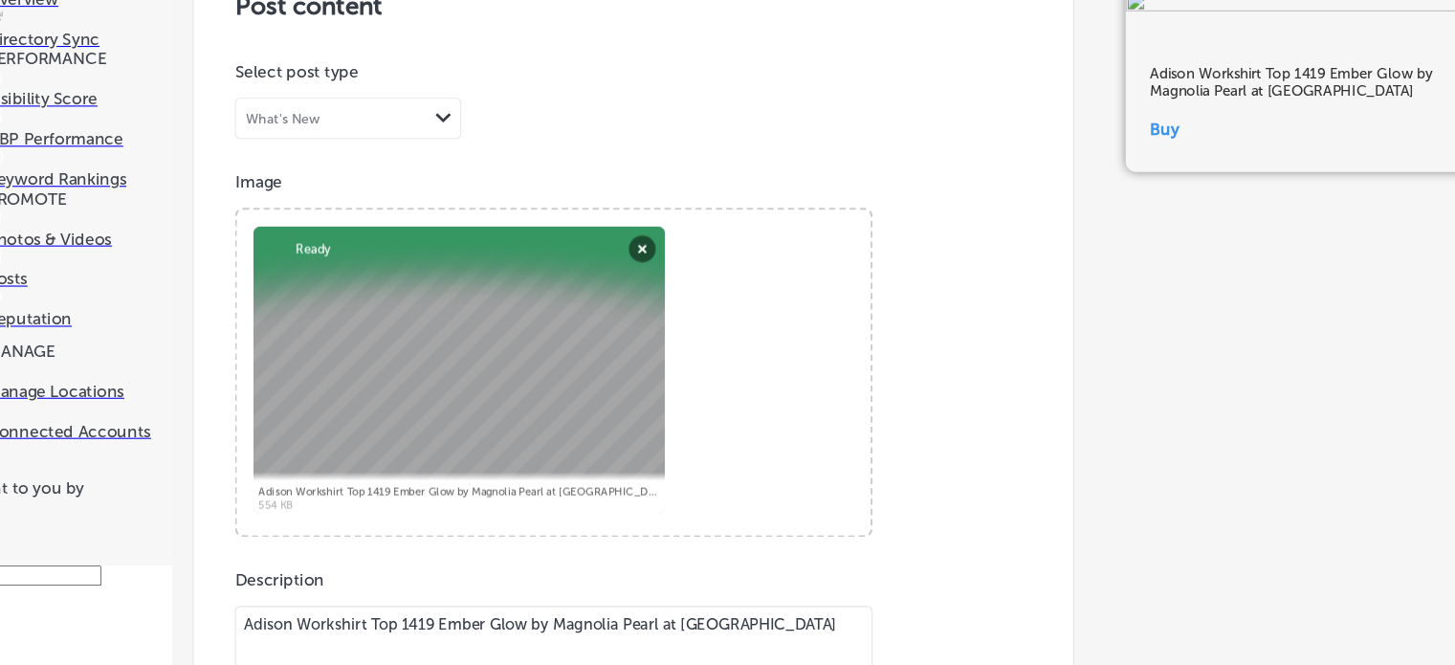
scroll to position [1471, 0]
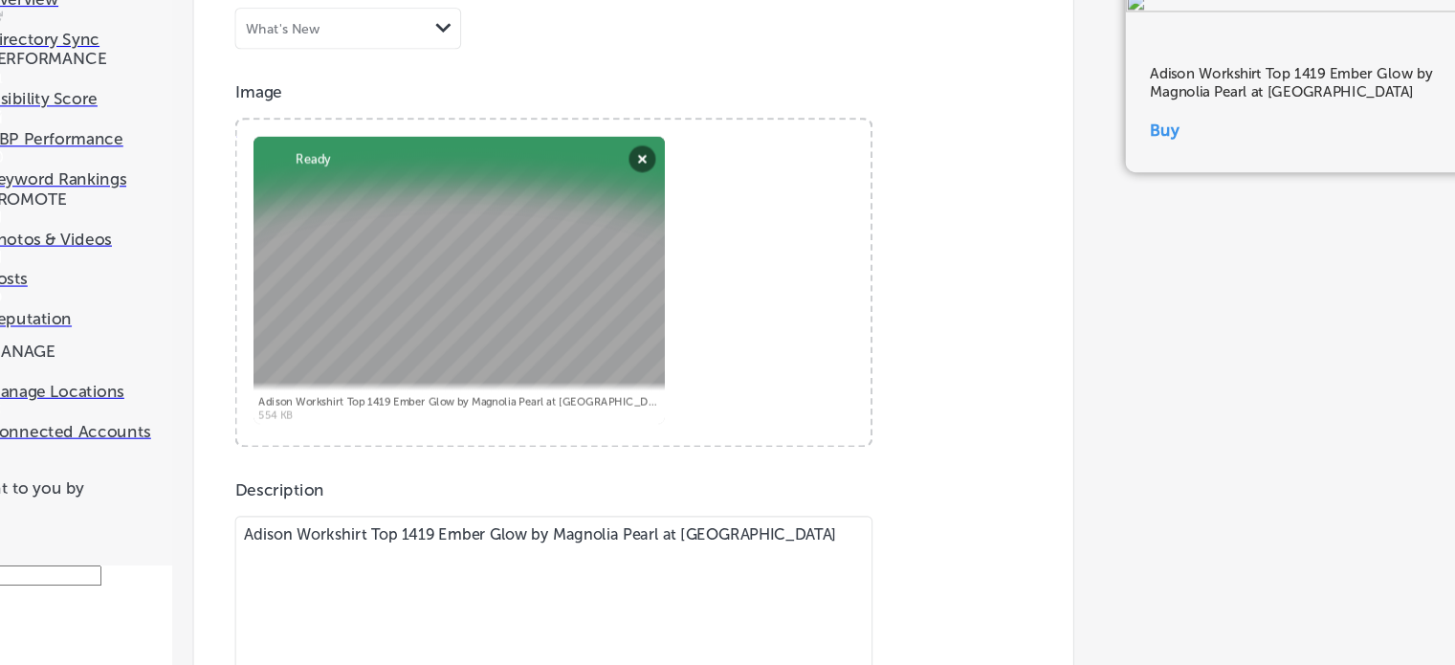
scroll to position [1501, 0]
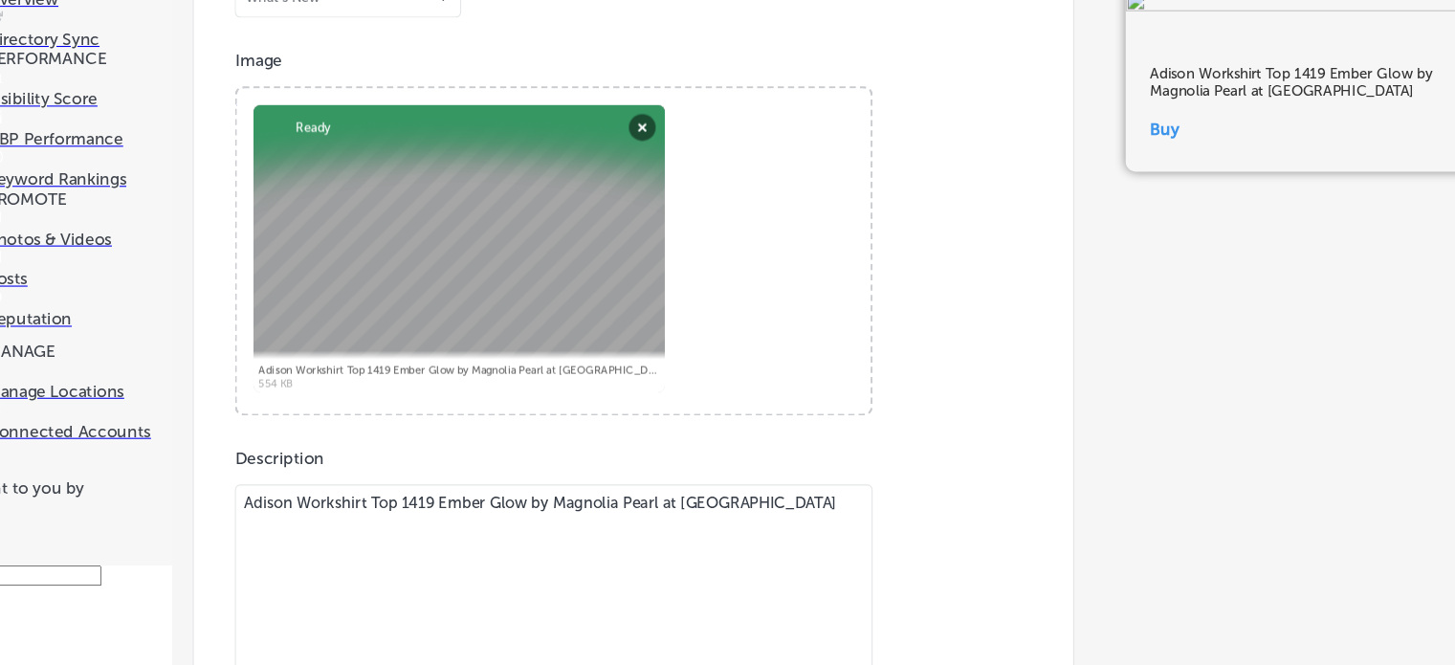
scroll to position [1395, 0]
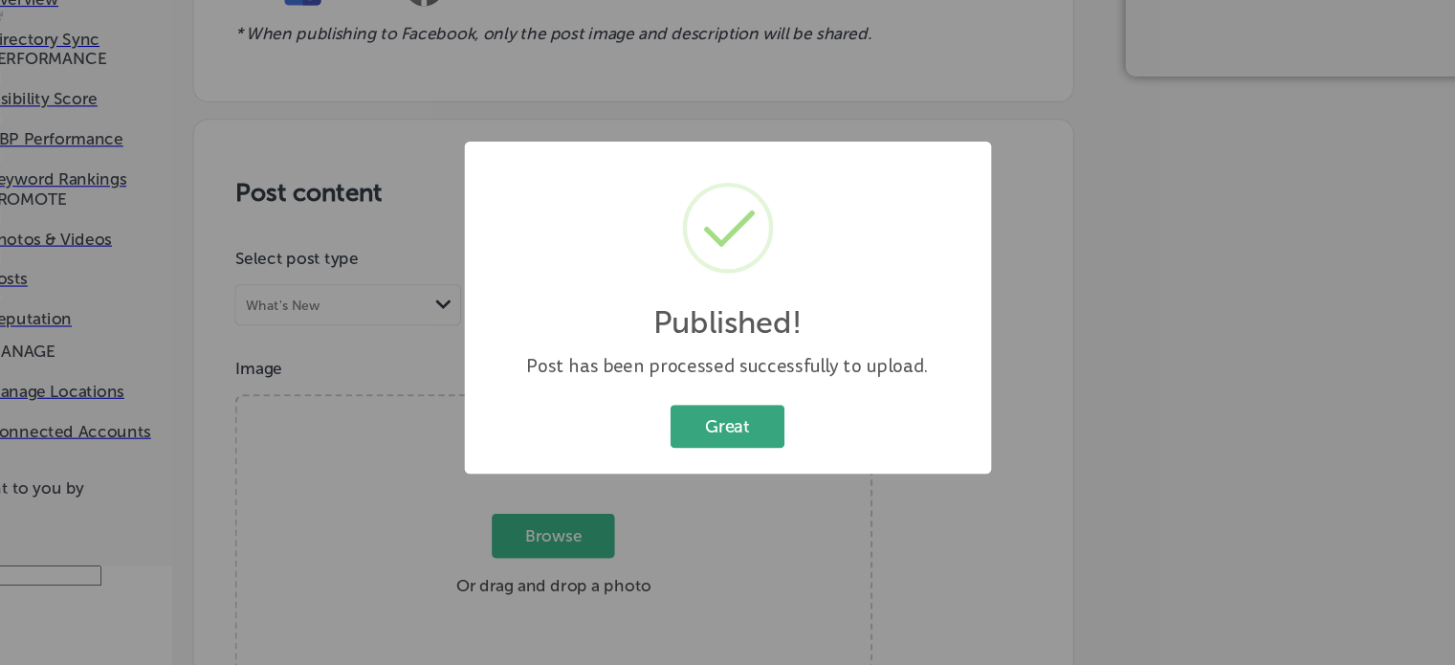
click at [737, 443] on button "Great" at bounding box center [727, 442] width 106 height 39
